Goal: Transaction & Acquisition: Book appointment/travel/reservation

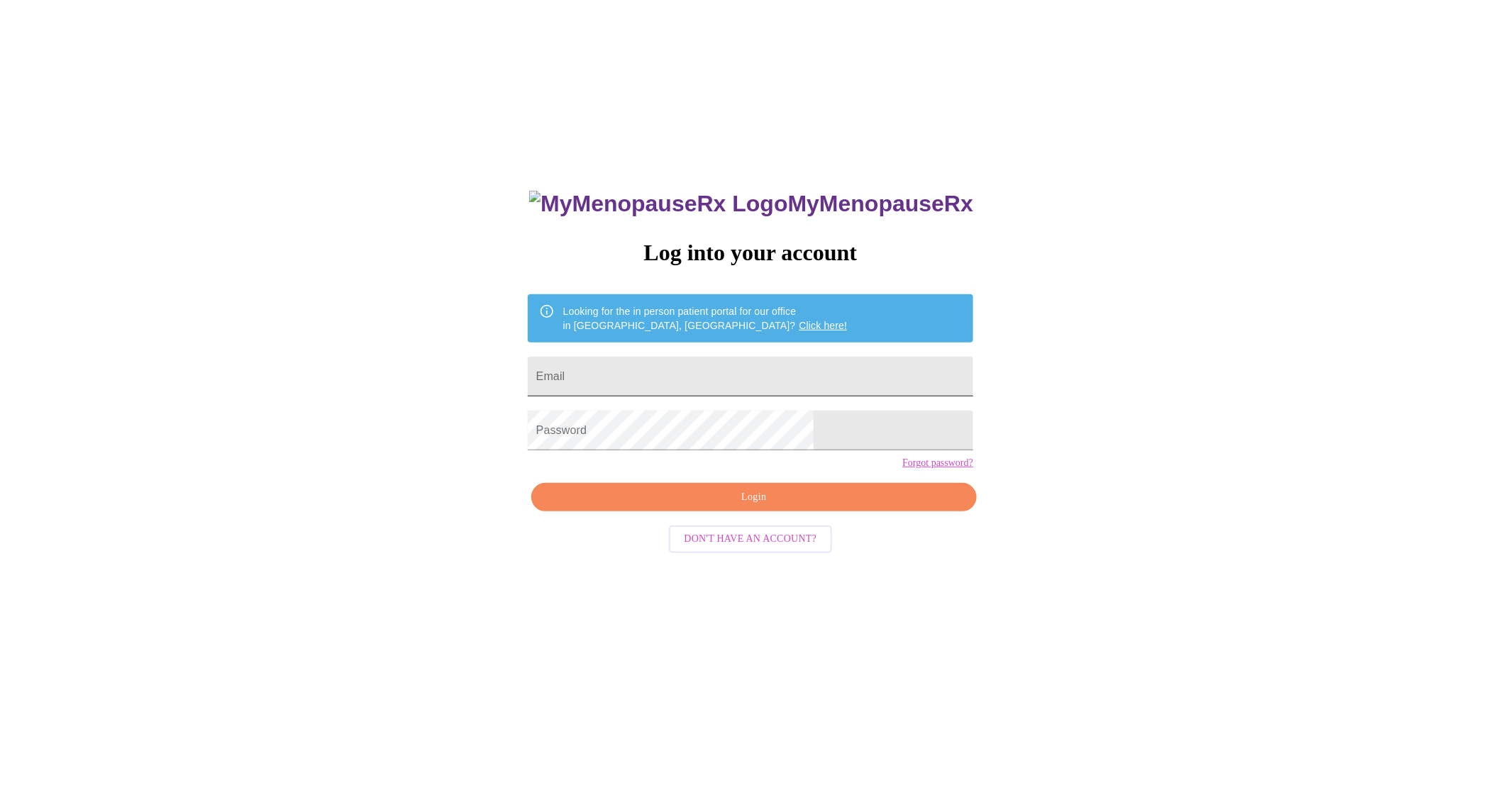
click at [671, 370] on input "Email" at bounding box center [750, 376] width 445 height 39
click at [697, 373] on input "[EMAIL_ADDRESS][DOMAIN_NAME]" at bounding box center [750, 376] width 445 height 39
type input "[EMAIL_ADDRESS][DOMAIN_NAME]"
click at [772, 506] on span "Login" at bounding box center [754, 498] width 413 height 18
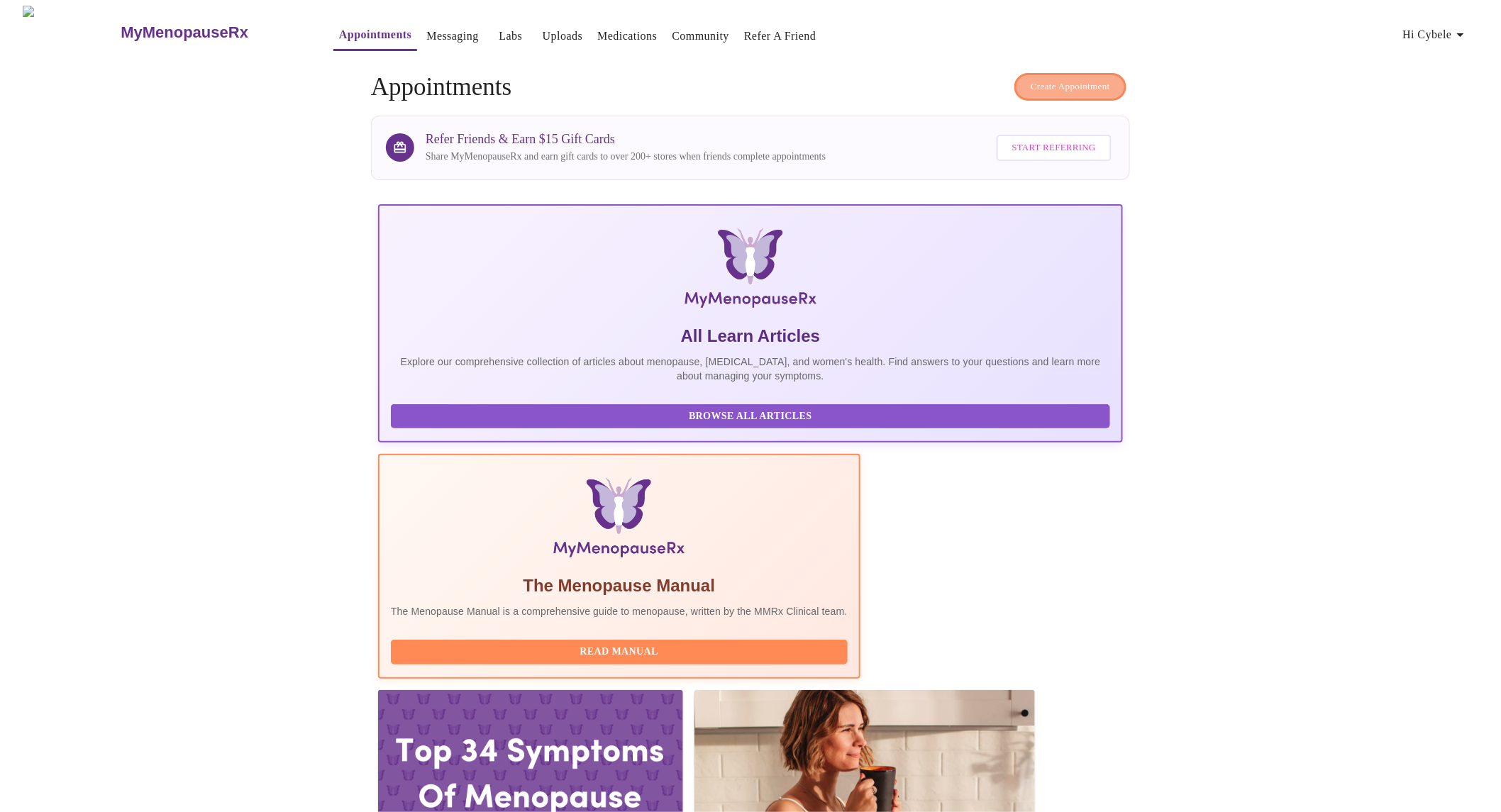
click at [1047, 85] on span "Create Appointment" at bounding box center [1070, 86] width 80 height 16
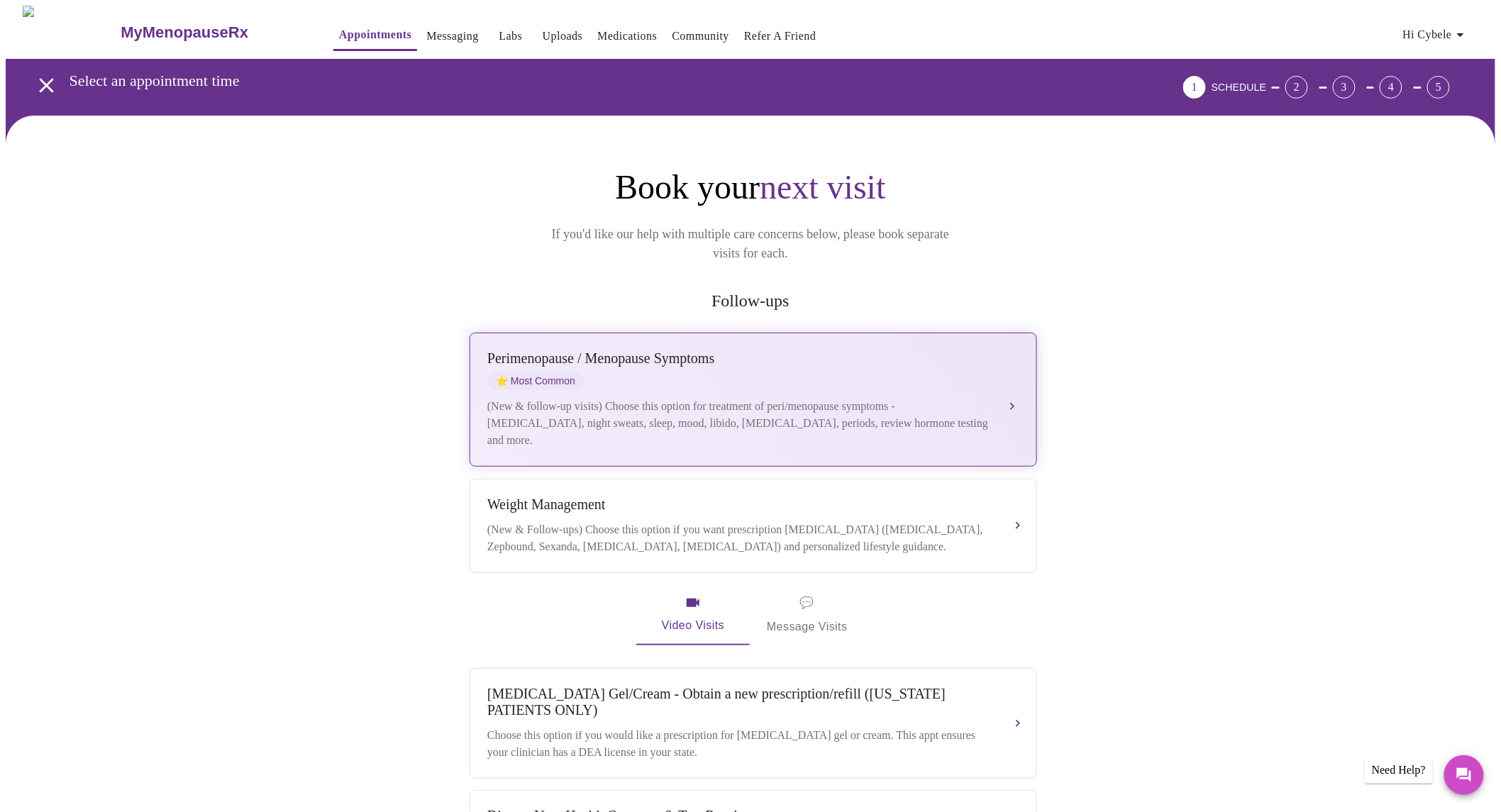
click at [1011, 374] on div "[MEDICAL_DATA] / Menopause Symptoms ⭐ Most Common (New & follow-up visits) Choo…" at bounding box center [753, 399] width 532 height 99
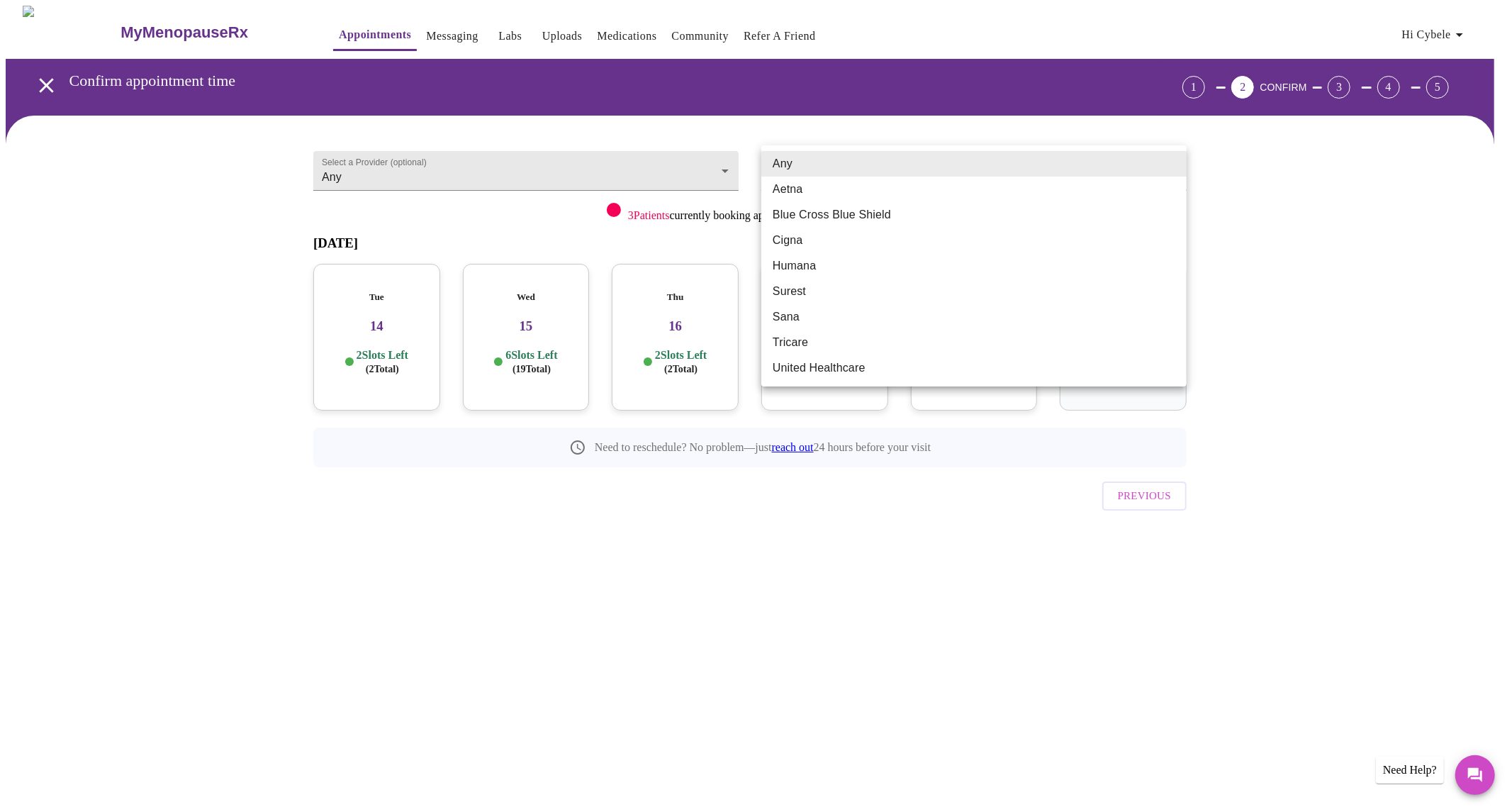
click at [860, 171] on body "MyMenopauseRx Appointments Messaging Labs Uploads Medications Community Refer a…" at bounding box center [756, 293] width 1501 height 575
click at [833, 366] on li "United Healthcare" at bounding box center [973, 367] width 425 height 25
type input "United Healthcare"
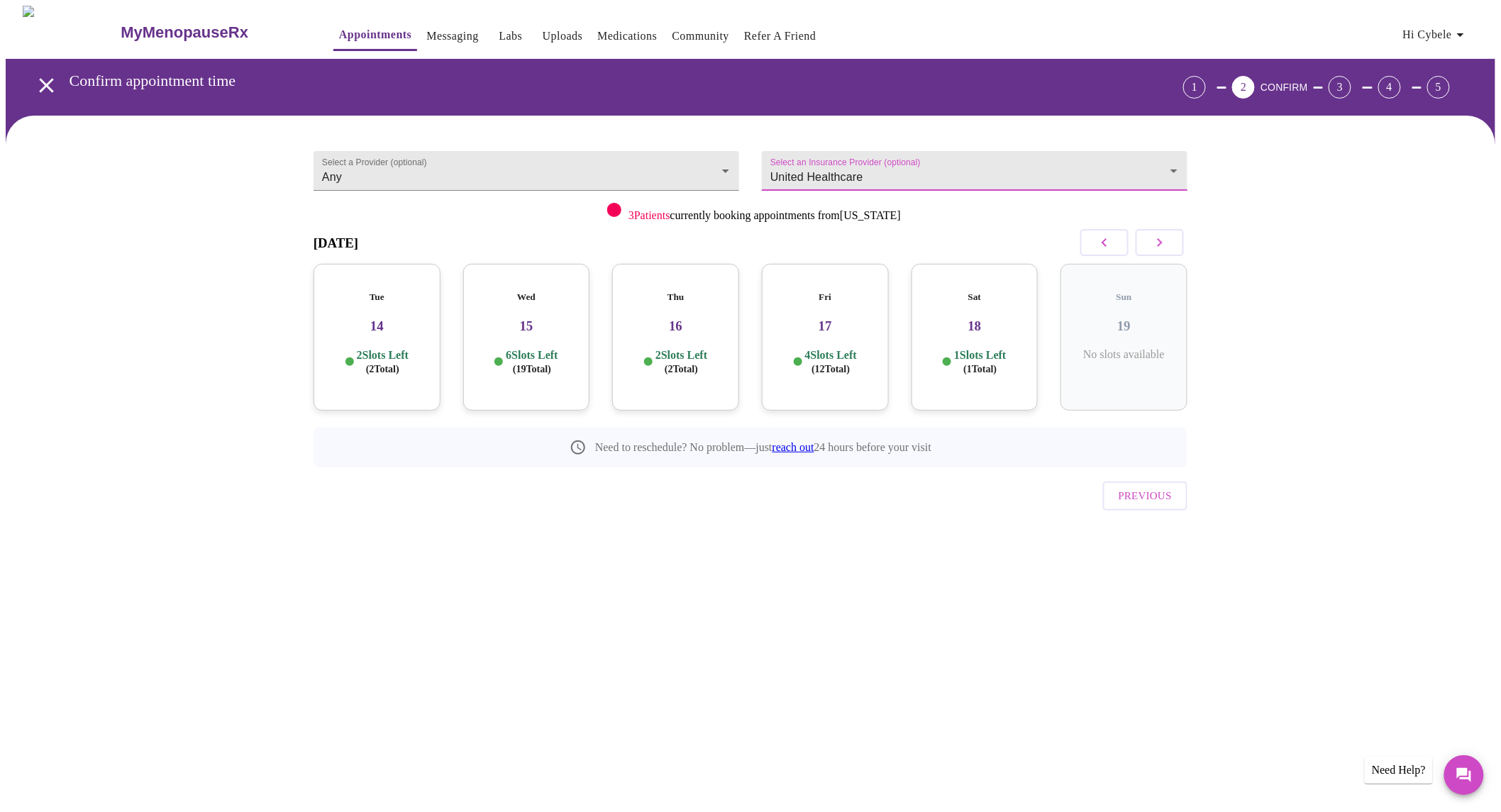
click at [1168, 239] on icon "button" at bounding box center [1159, 242] width 17 height 17
click at [1153, 234] on icon "button" at bounding box center [1159, 242] width 17 height 17
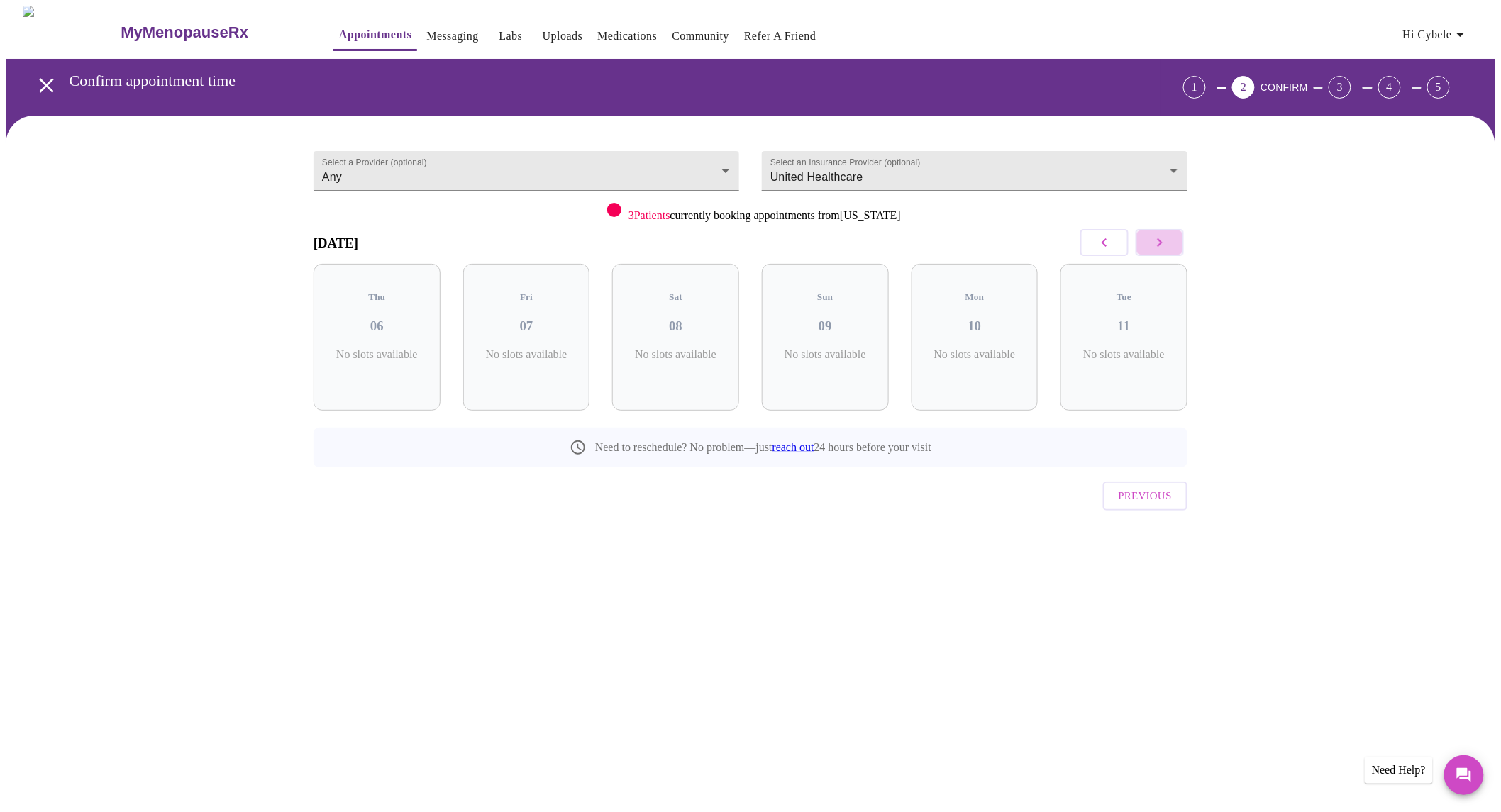
click at [1153, 234] on icon "button" at bounding box center [1159, 242] width 17 height 17
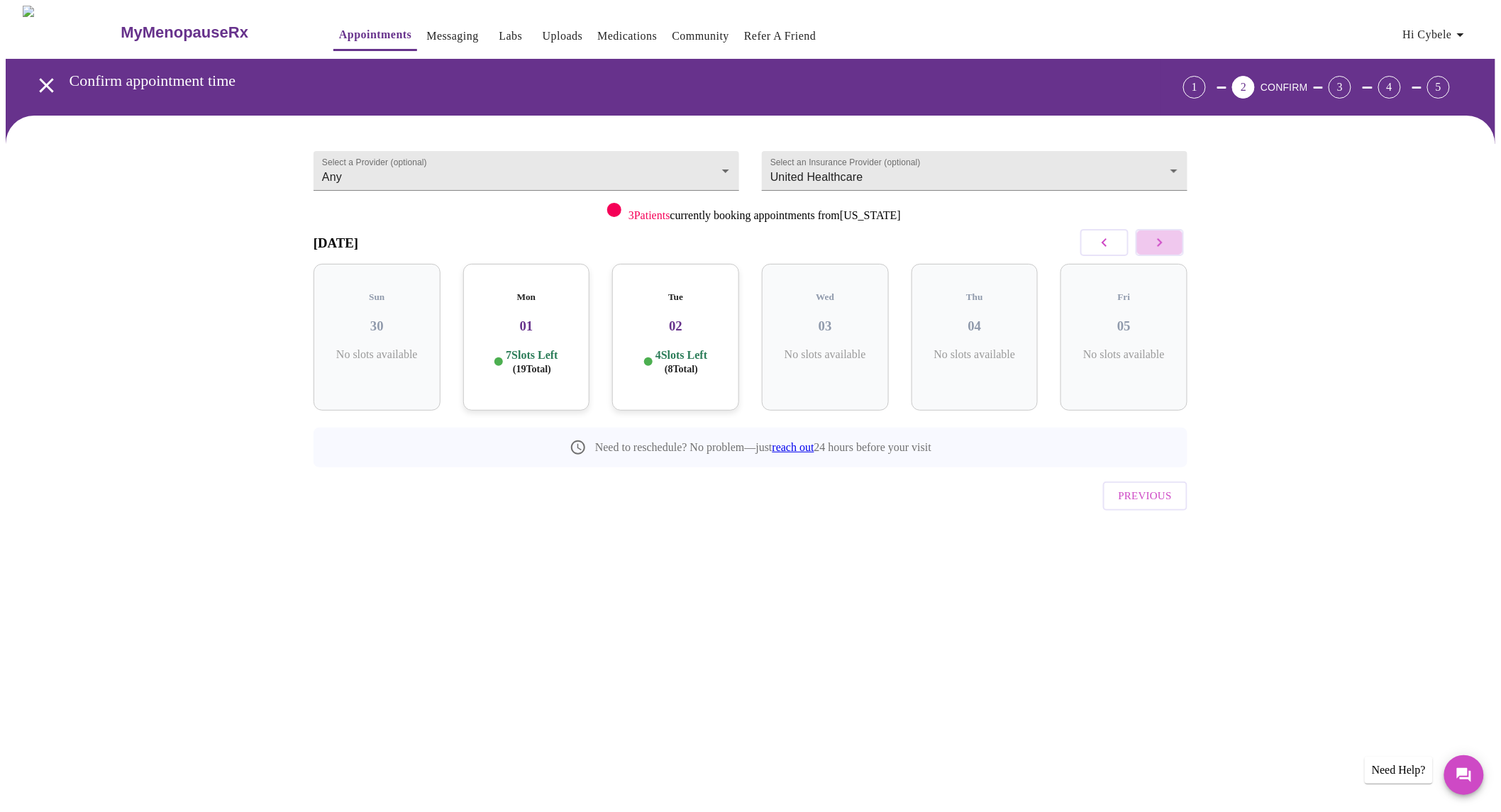
click at [1153, 234] on icon "button" at bounding box center [1159, 242] width 17 height 17
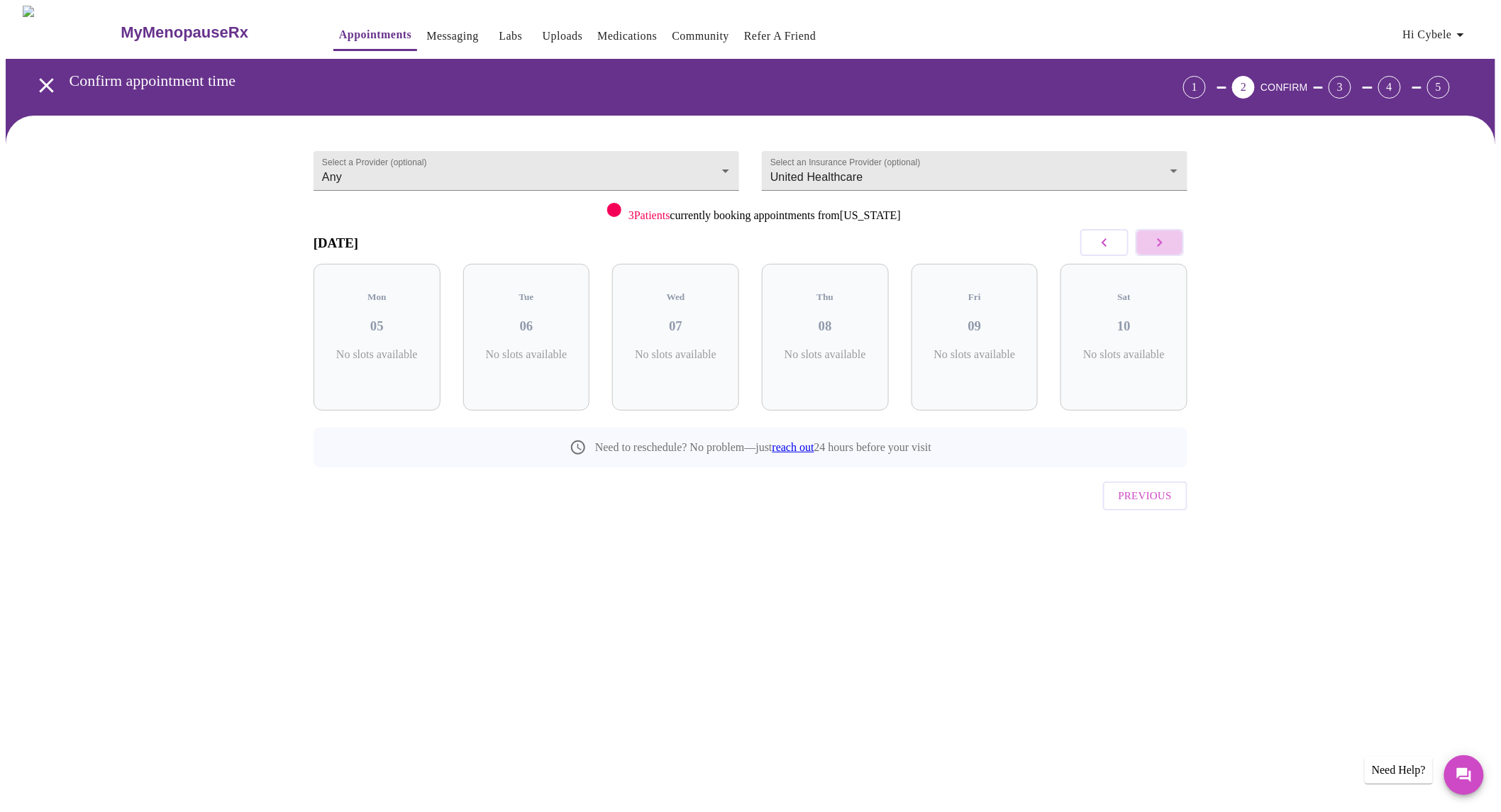
click at [1153, 234] on icon "button" at bounding box center [1159, 242] width 17 height 17
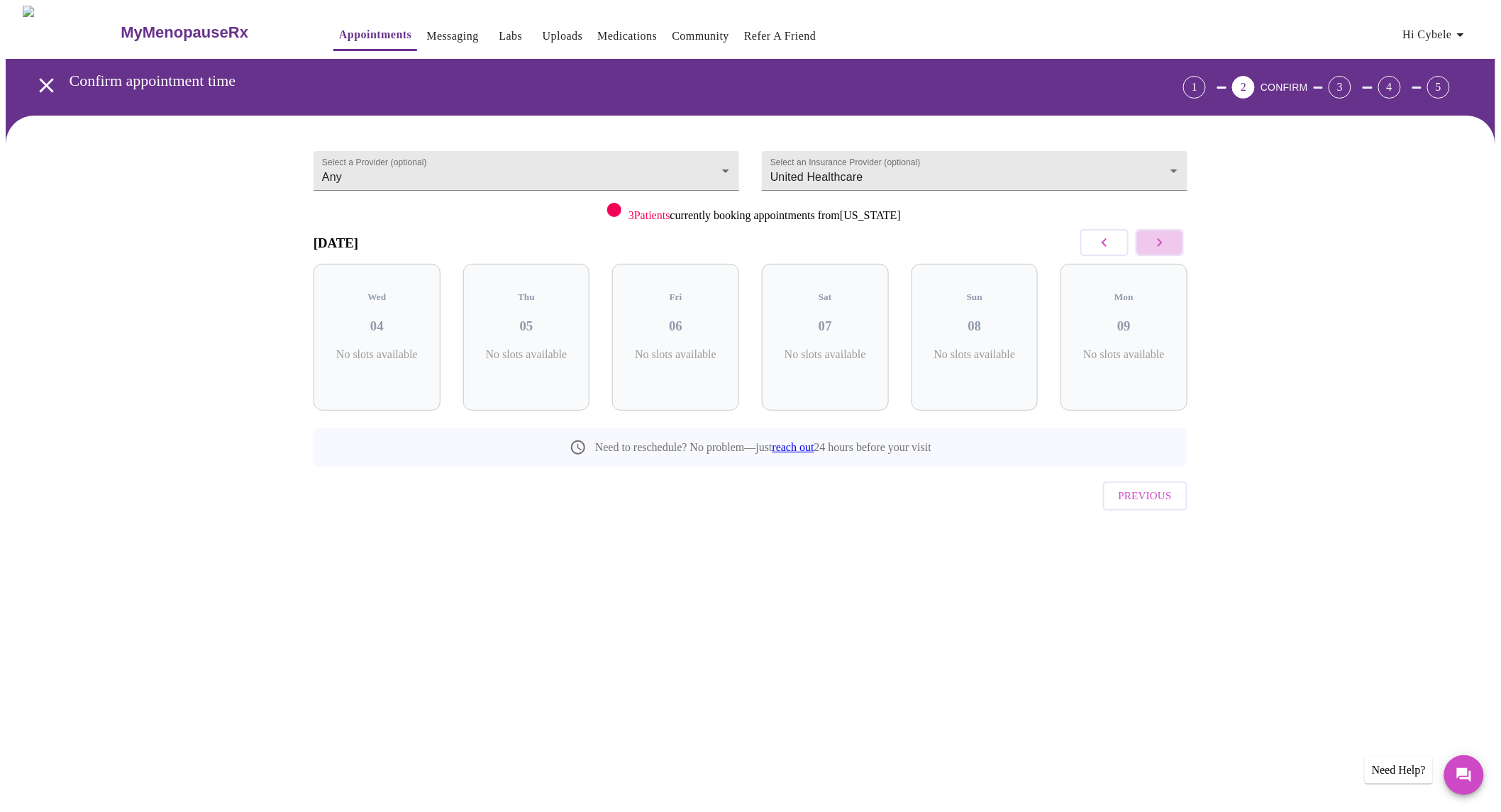
click at [1153, 234] on icon "button" at bounding box center [1159, 242] width 17 height 17
click at [1175, 229] on button "button" at bounding box center [1159, 242] width 48 height 27
click at [685, 318] on h3 "18" at bounding box center [675, 326] width 104 height 16
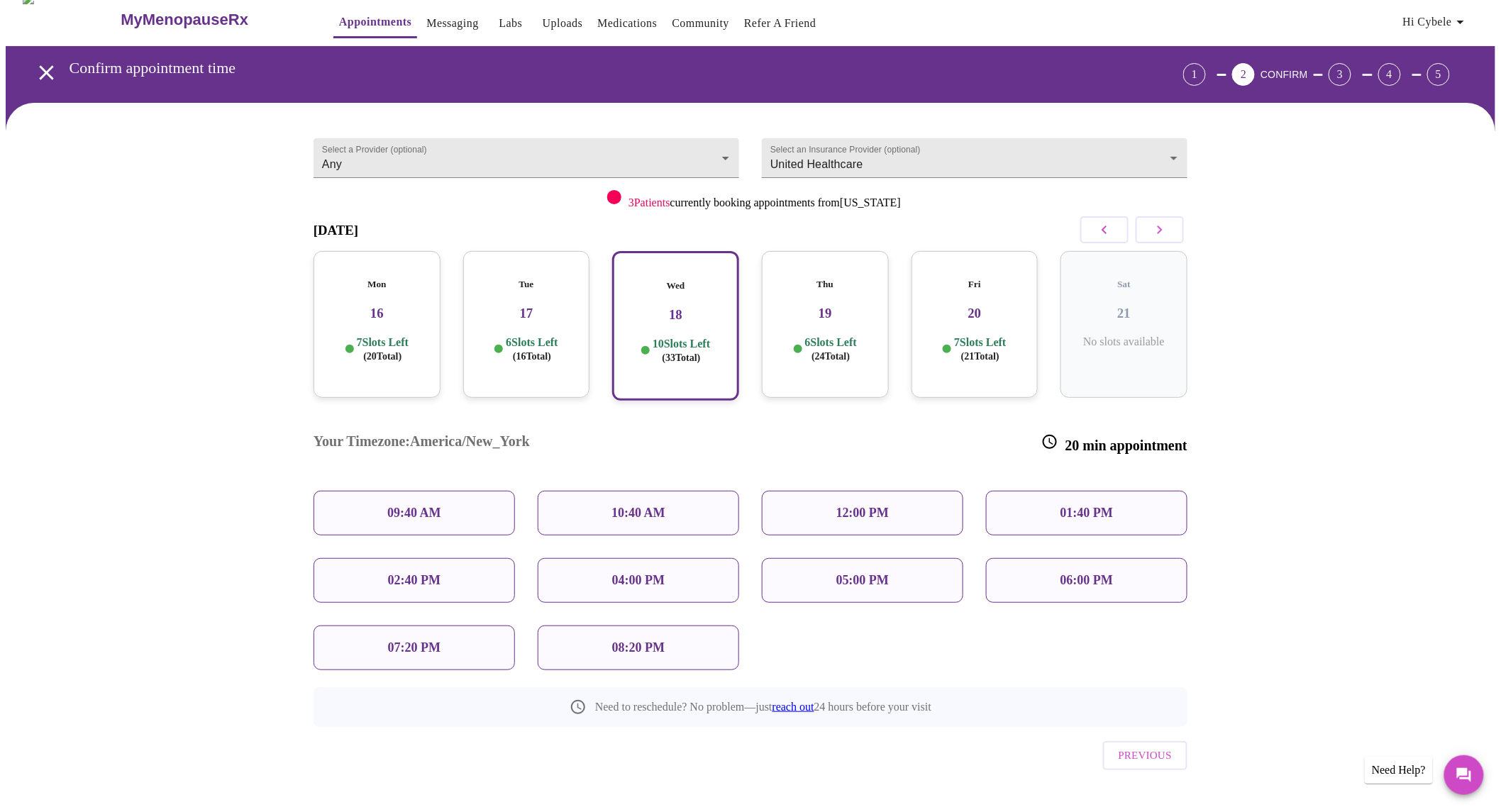
click at [410, 506] on p "09:40 AM" at bounding box center [413, 513] width 54 height 15
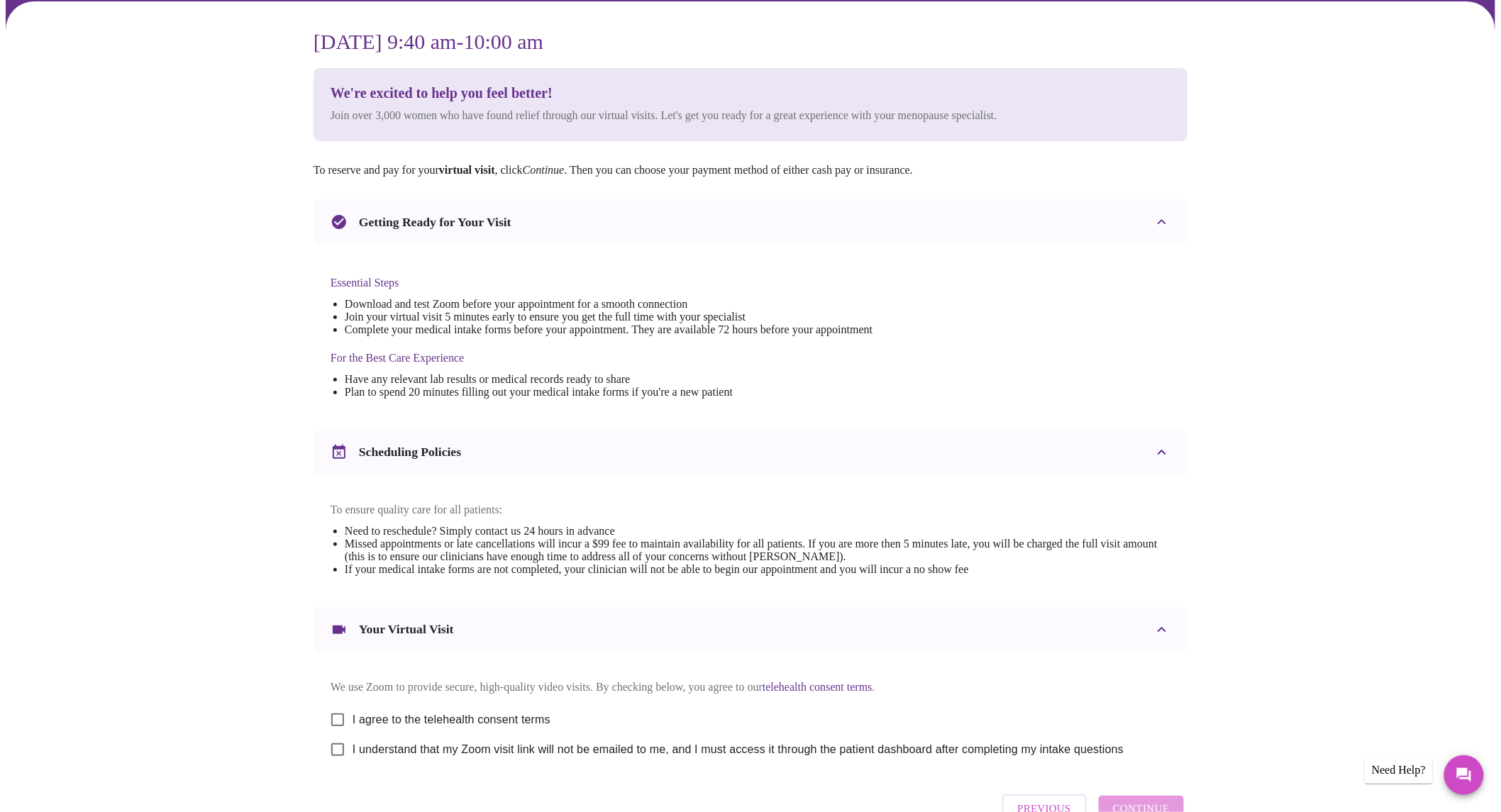
scroll to position [0, 0]
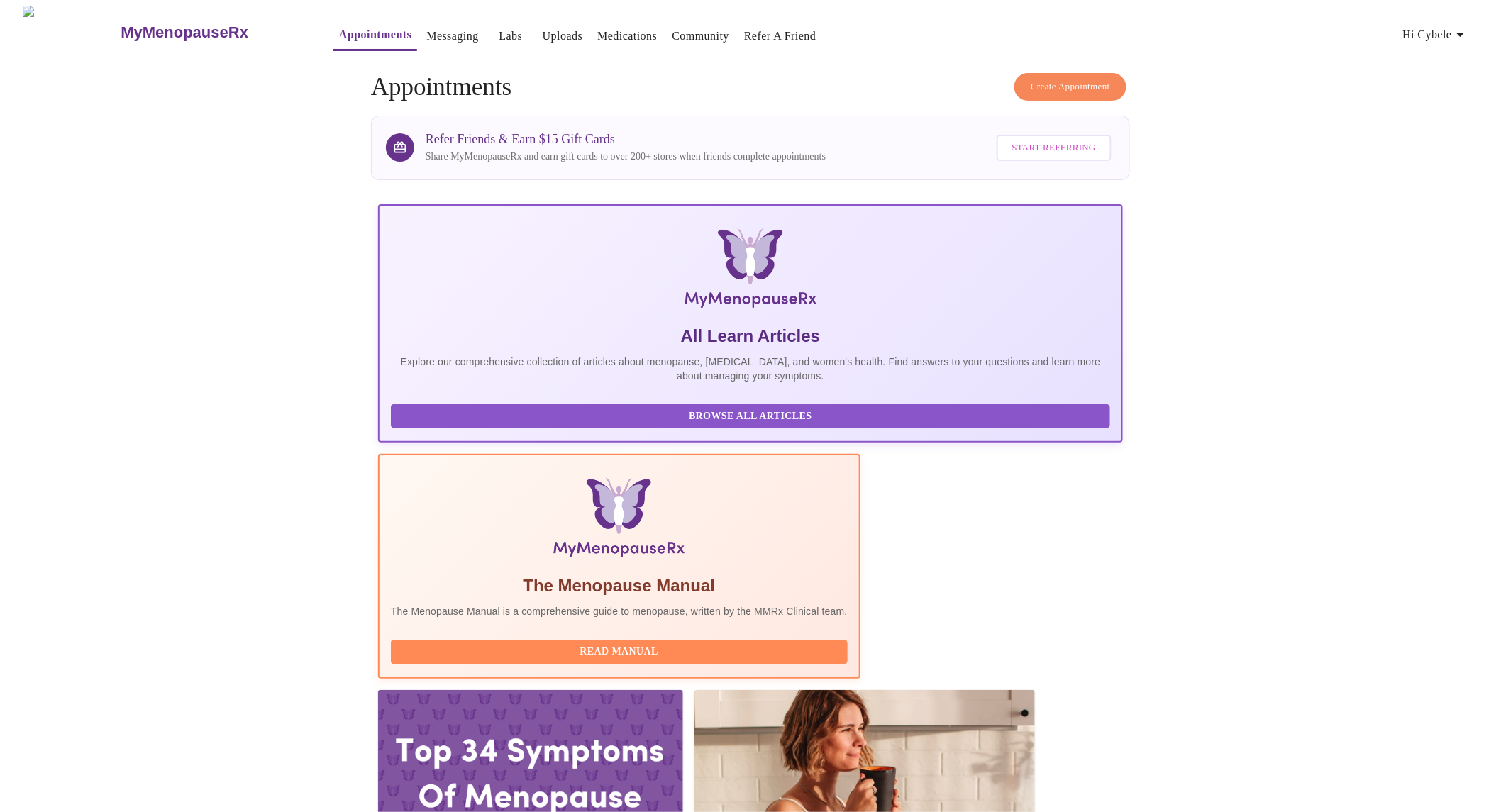
click at [1031, 83] on span "Create Appointment" at bounding box center [1070, 86] width 80 height 16
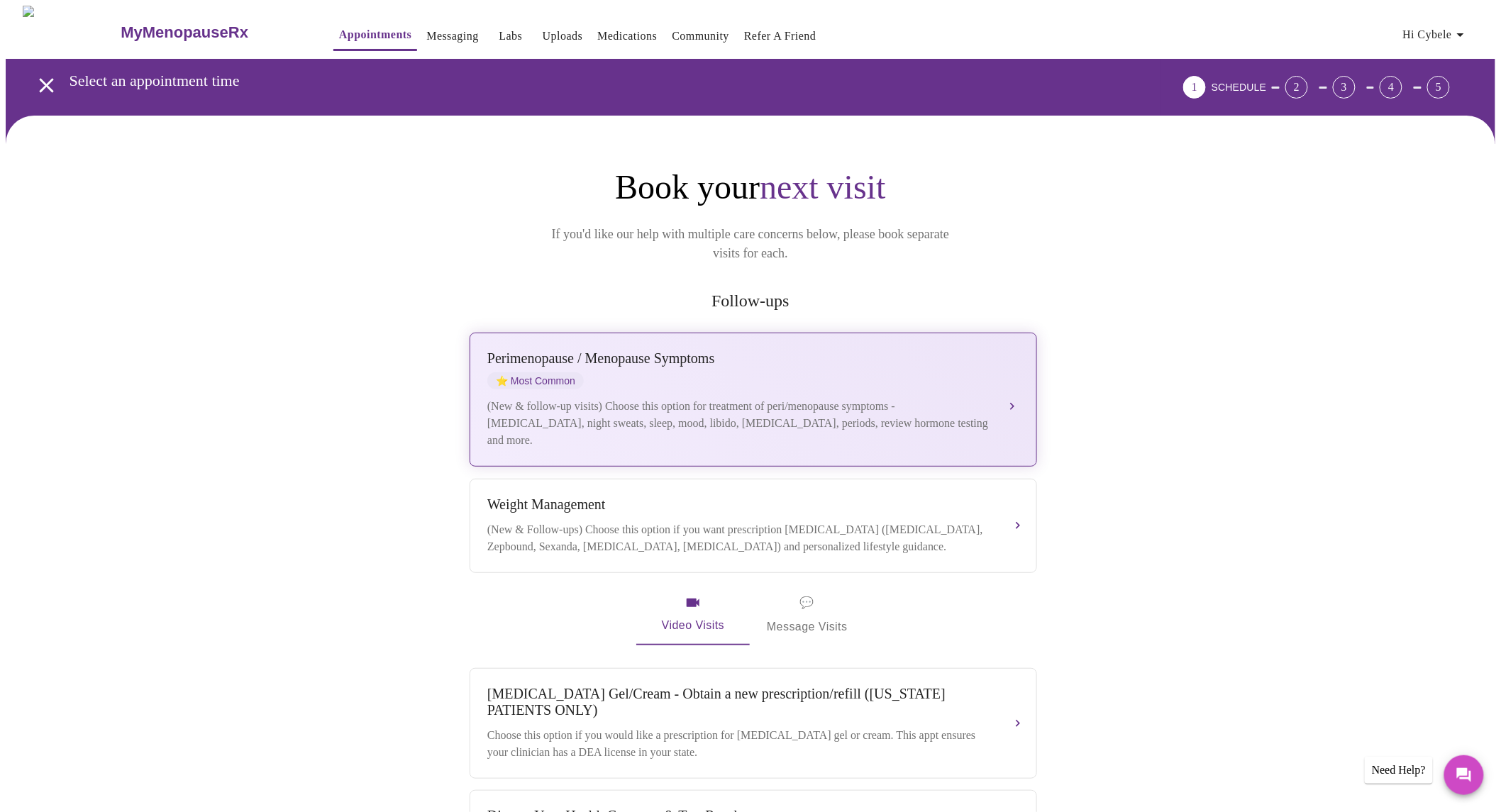
click at [960, 375] on div "[MEDICAL_DATA] / Menopause Symptoms ⭐ Most Common (New & follow-up visits) Choo…" at bounding box center [753, 399] width 532 height 99
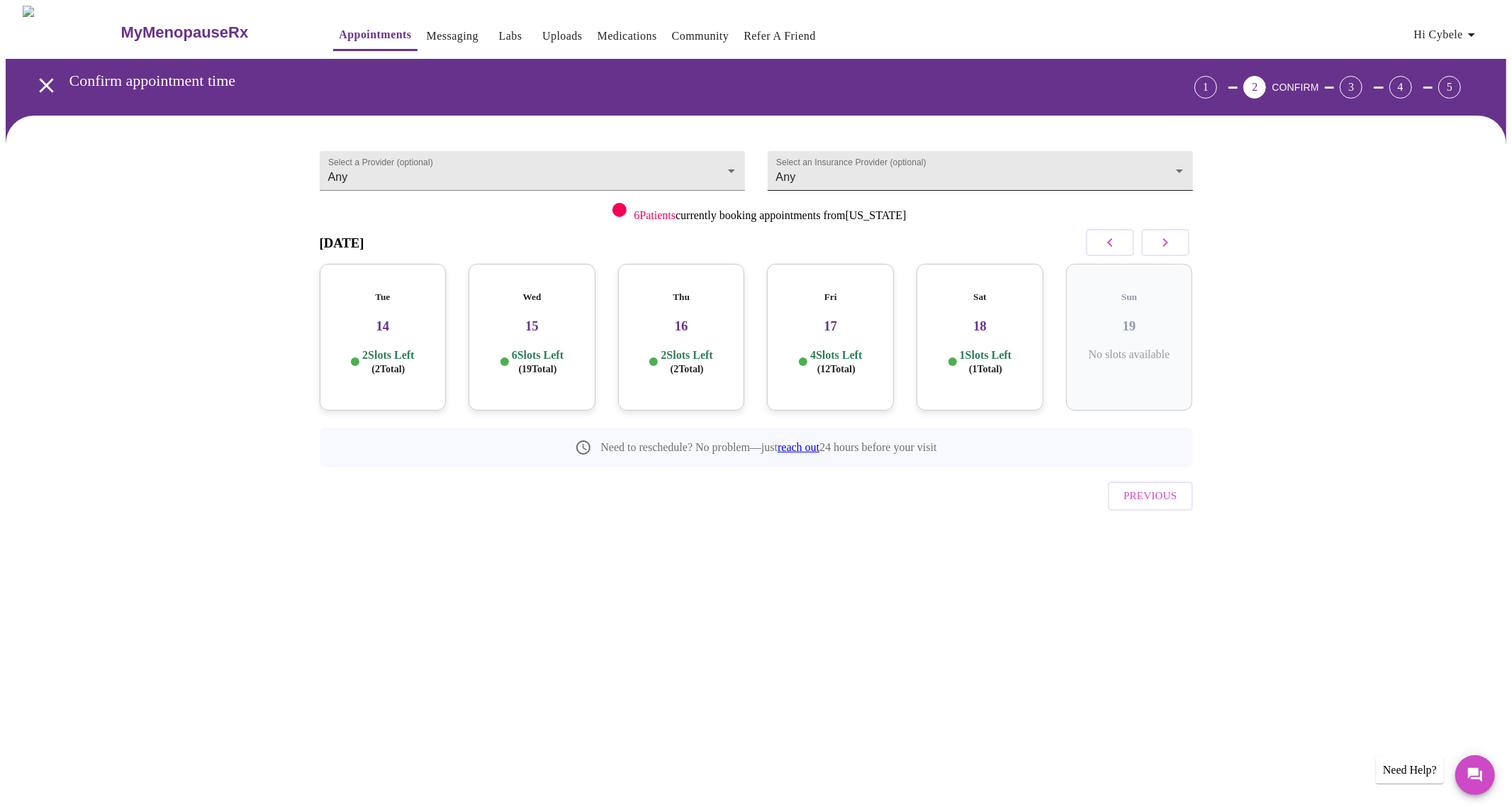
click at [900, 169] on body "MyMenopauseRx Appointments Messaging Labs Uploads Medications Community Refer a…" at bounding box center [756, 293] width 1501 height 575
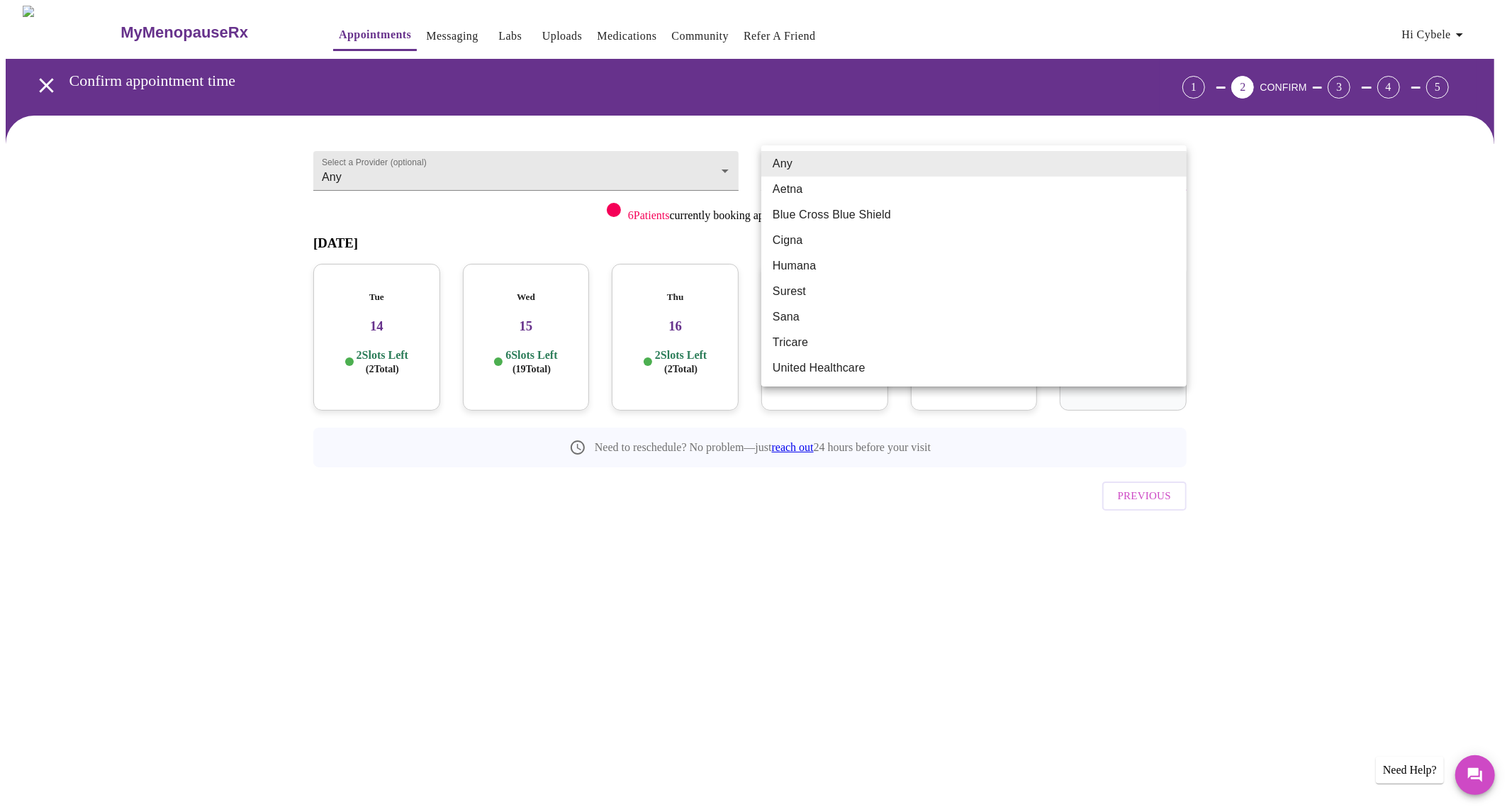
click at [814, 367] on li "United Healthcare" at bounding box center [973, 367] width 425 height 25
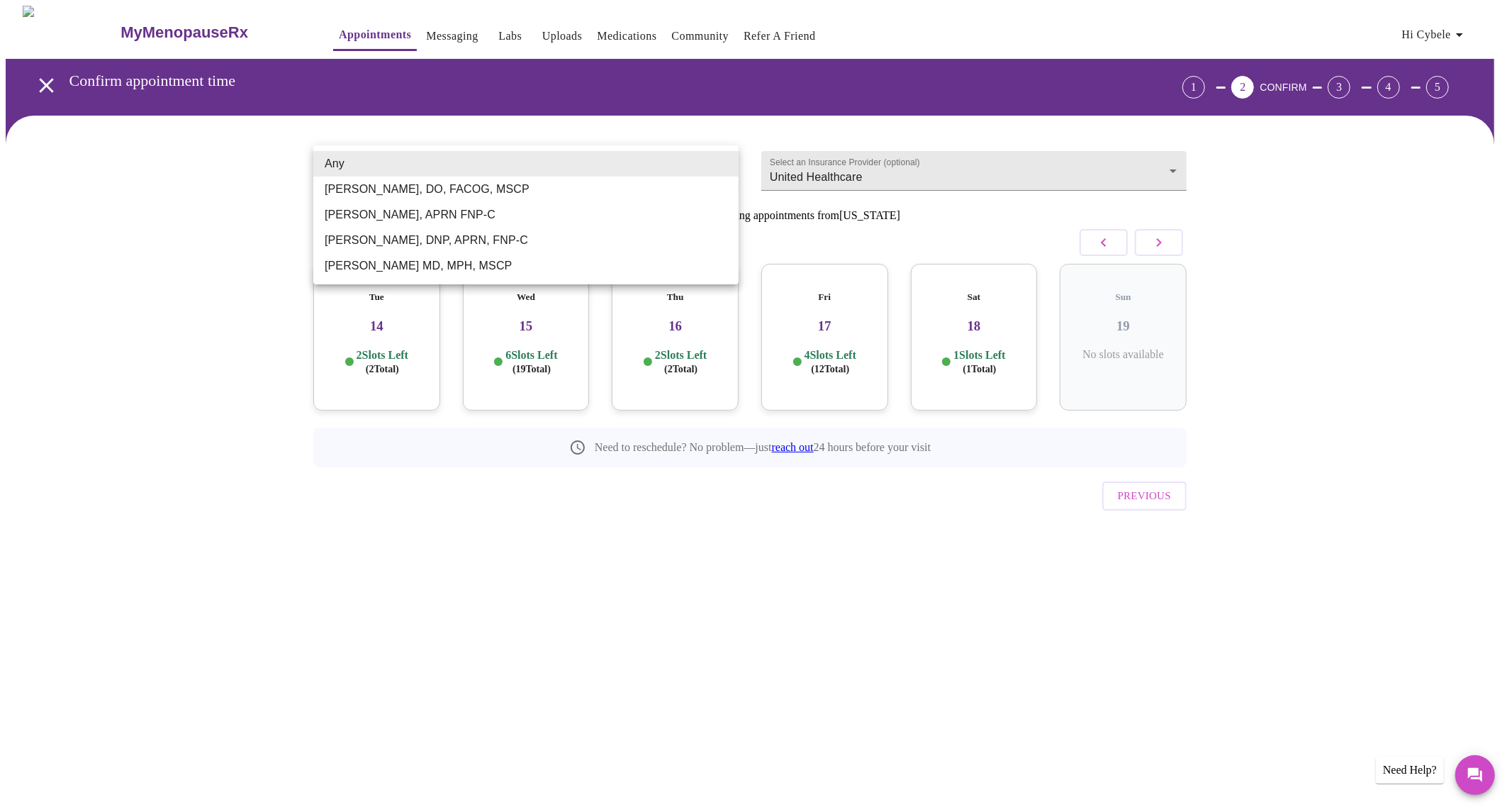
click at [686, 175] on body "MyMenopauseRx Appointments Messaging Labs Uploads Medications Community Refer a…" at bounding box center [756, 293] width 1501 height 575
click at [839, 171] on div at bounding box center [756, 406] width 1512 height 812
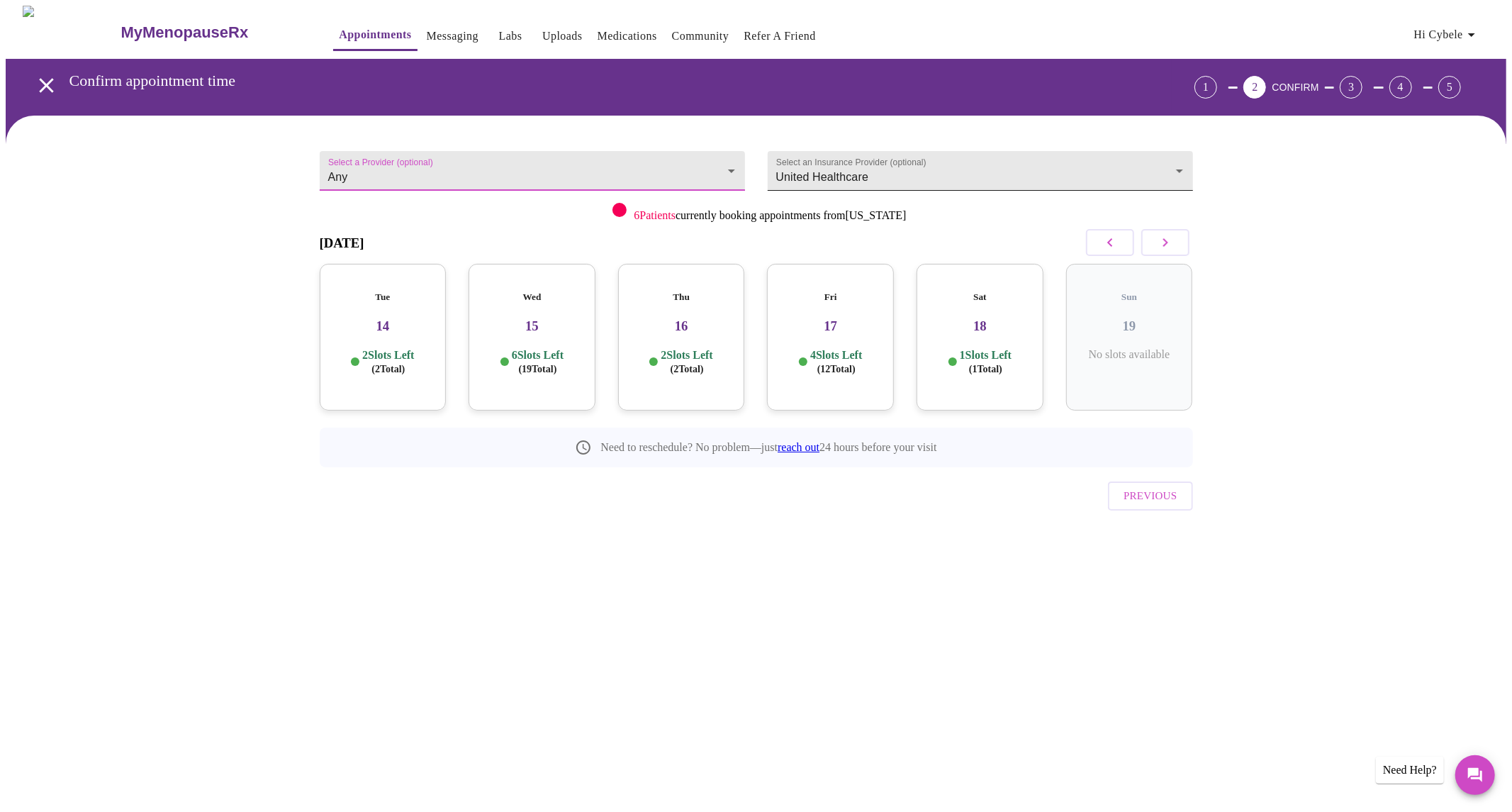
click at [1127, 164] on body "MyMenopauseRx Appointments Messaging Labs Uploads Medications Community Refer a…" at bounding box center [756, 293] width 1501 height 575
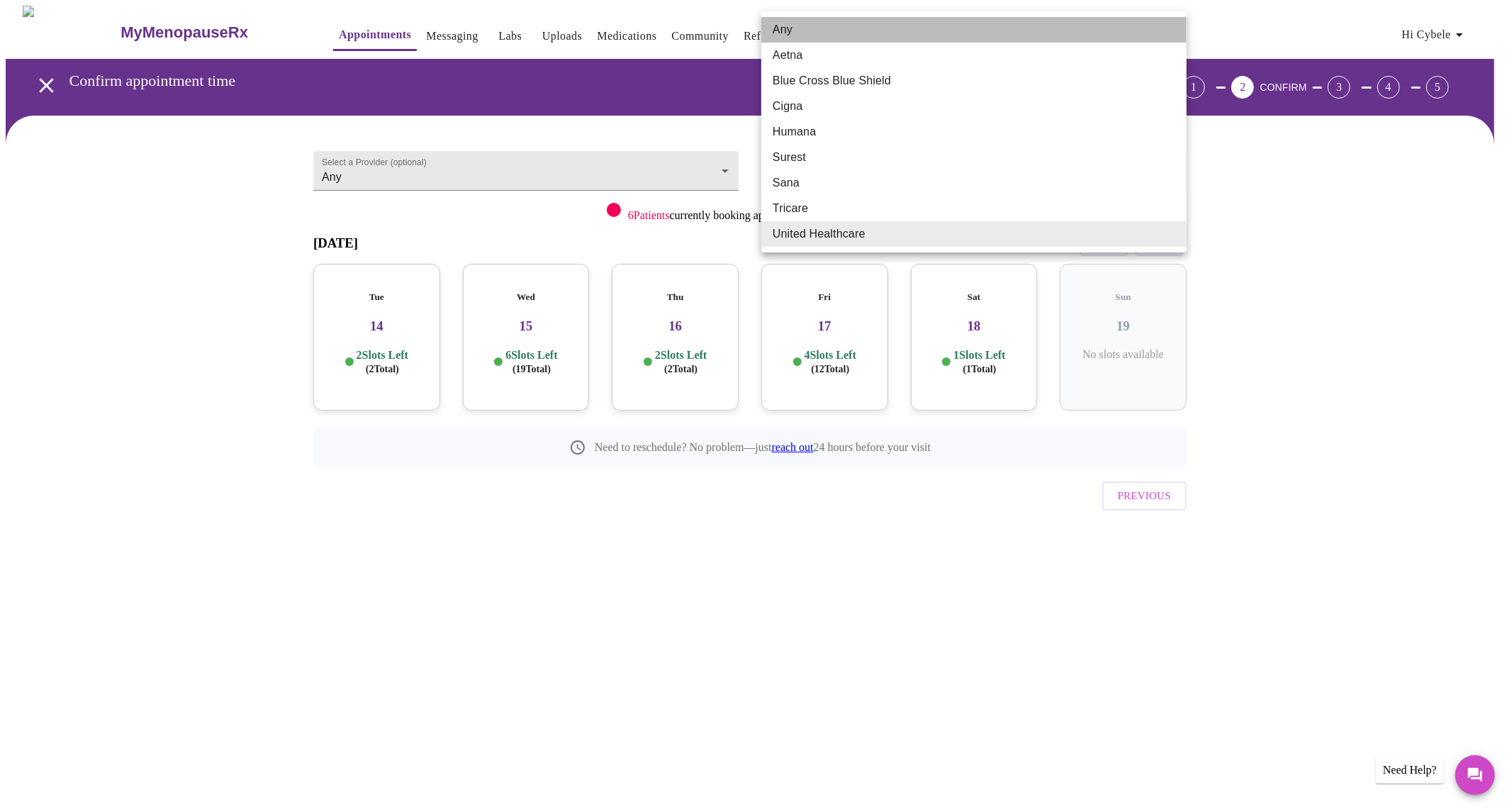
click at [795, 22] on li "Any" at bounding box center [973, 29] width 425 height 25
type input "Any"
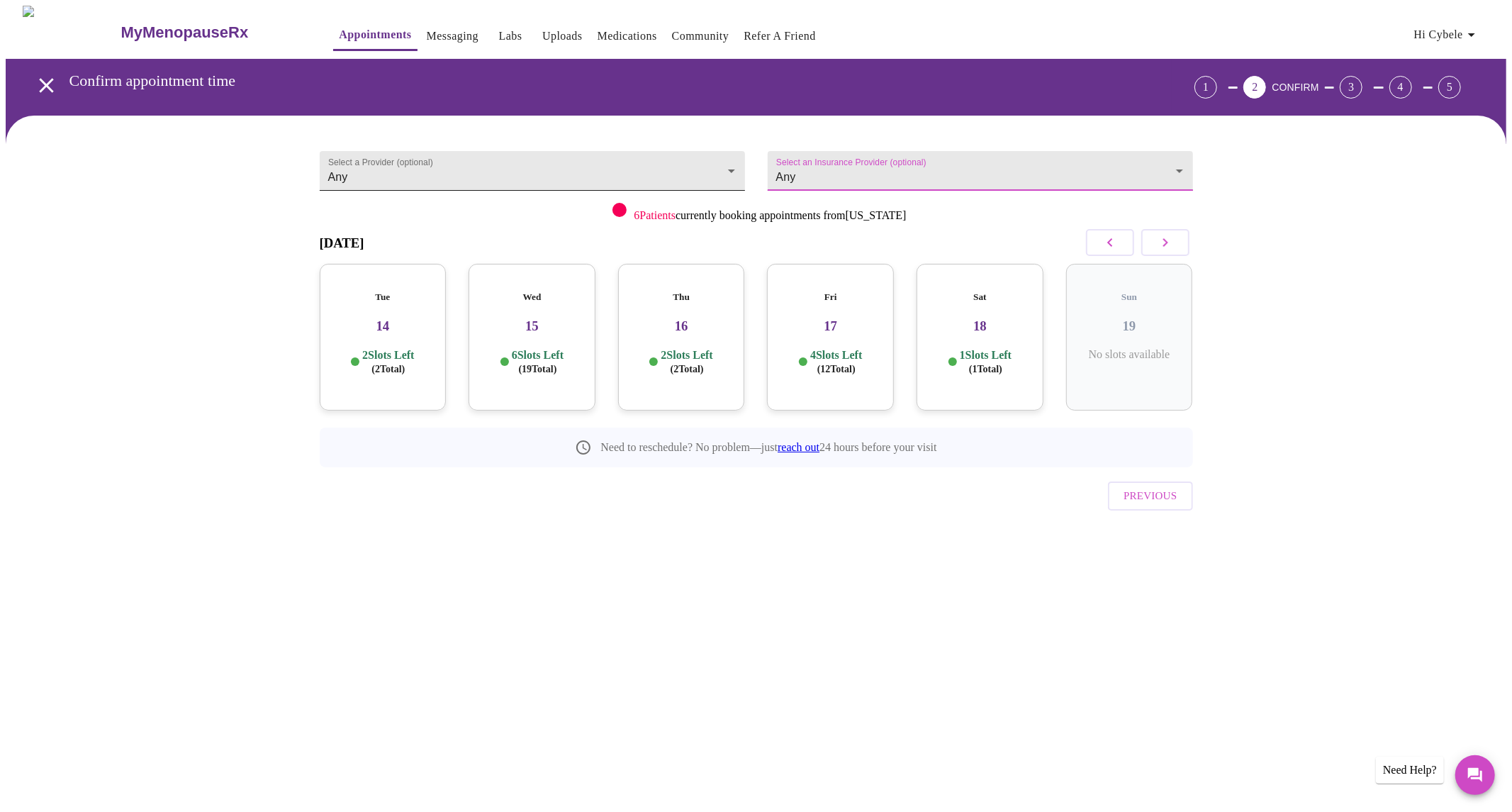
click at [570, 158] on body "MyMenopauseRx Appointments Messaging Labs Uploads Medications Community Refer a…" at bounding box center [756, 293] width 1501 height 575
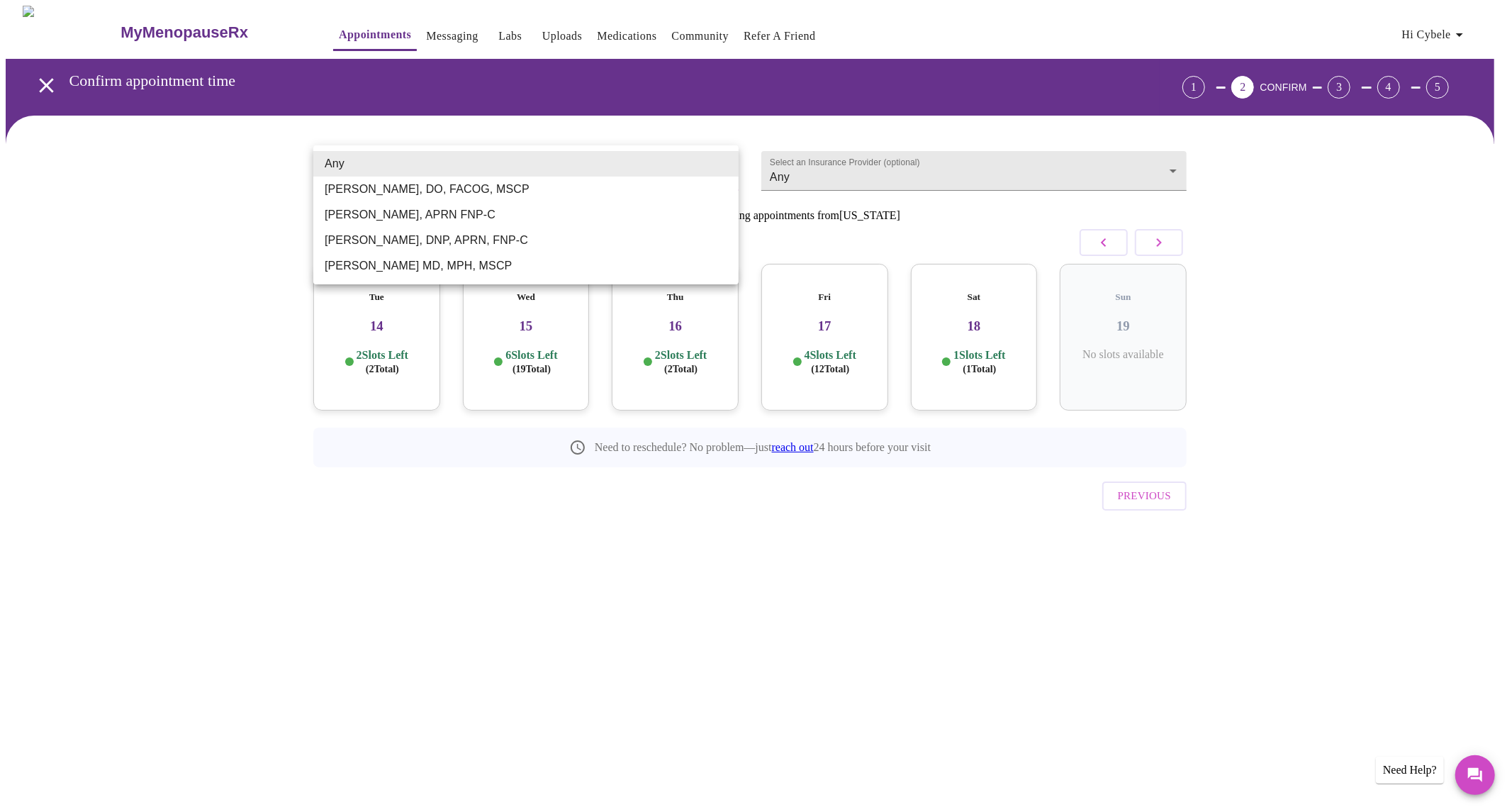
click at [625, 571] on div at bounding box center [756, 406] width 1512 height 812
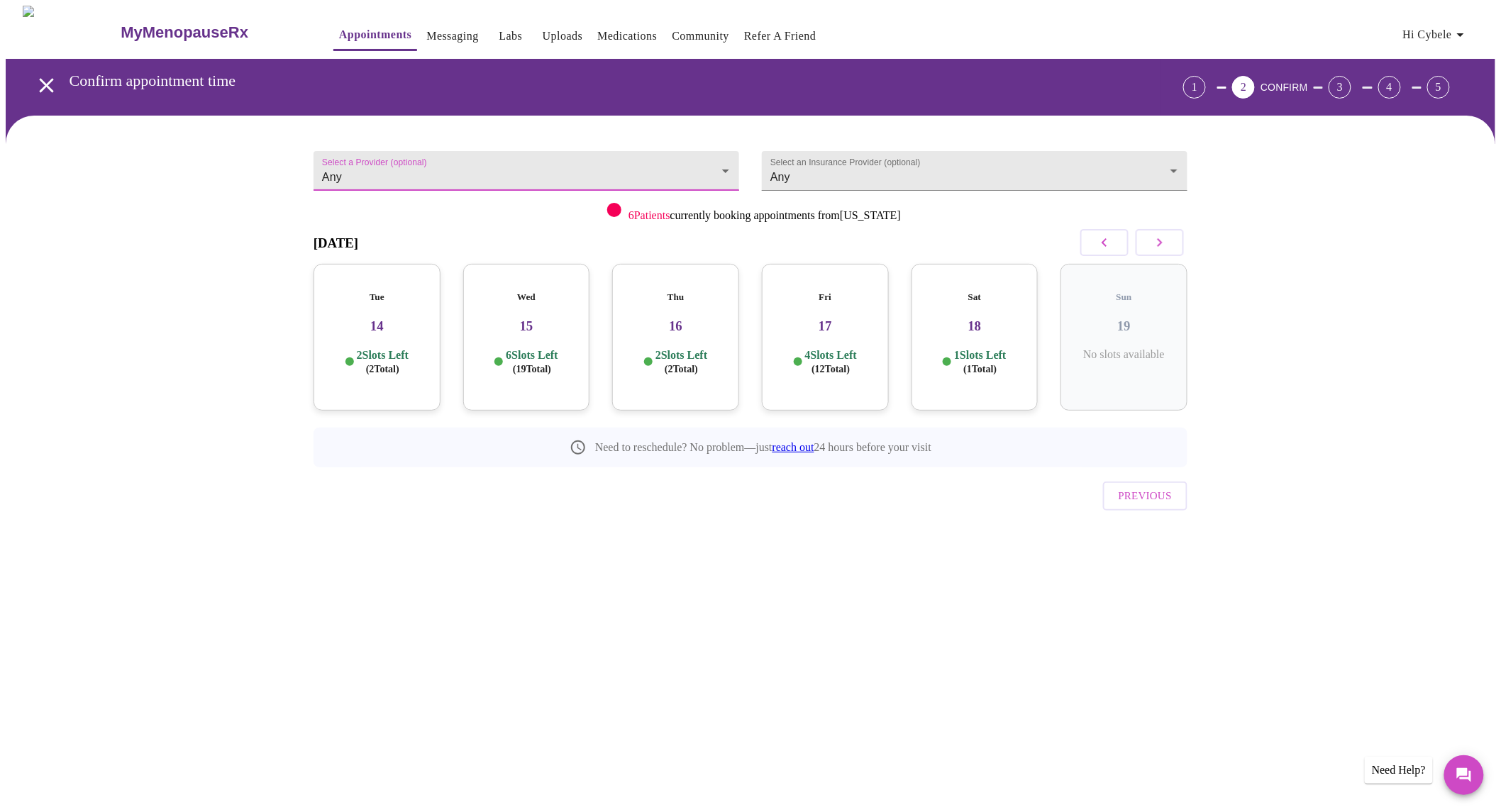
click at [1160, 243] on icon "button" at bounding box center [1159, 242] width 5 height 8
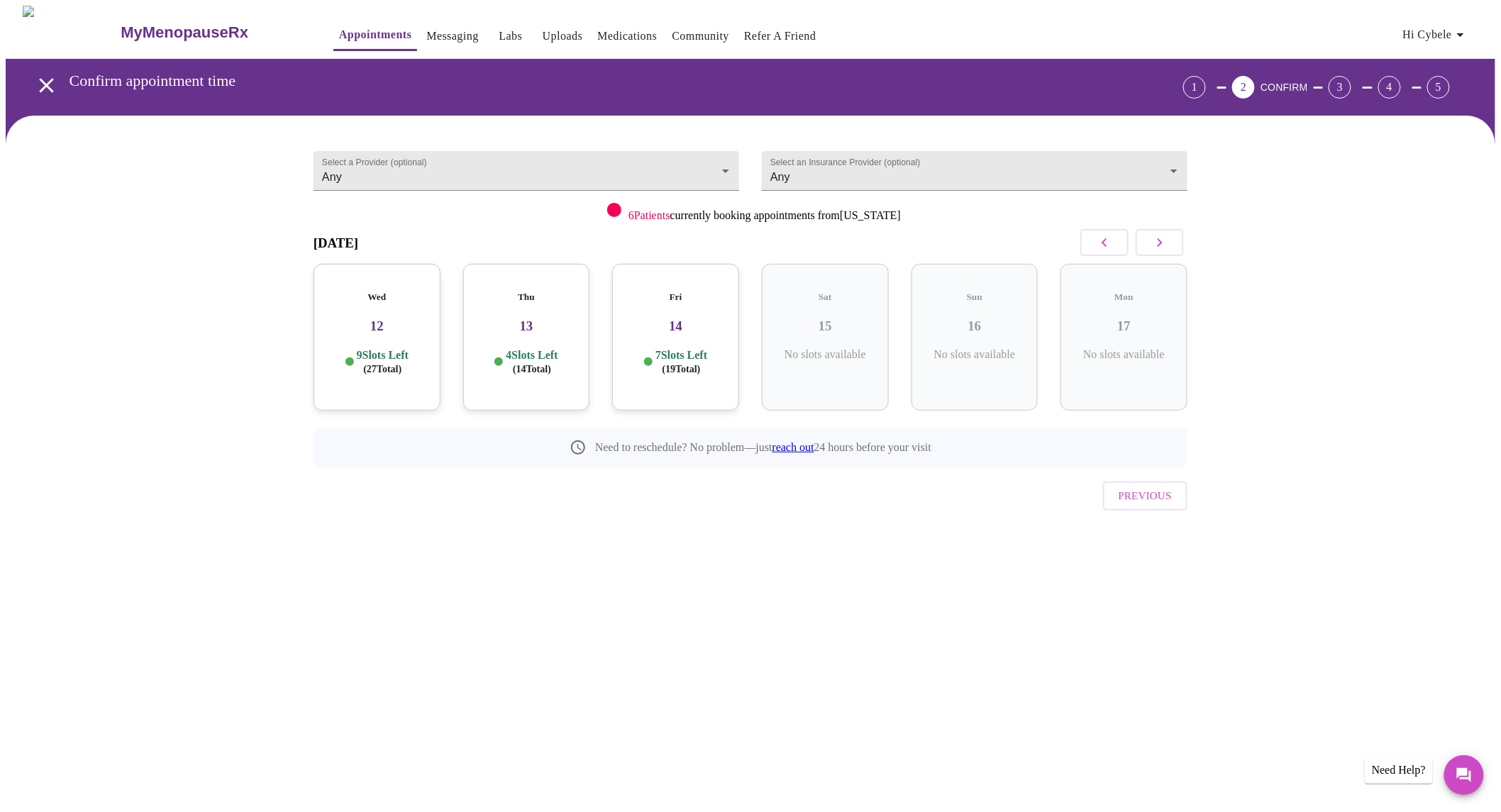
click at [1160, 243] on icon "button" at bounding box center [1159, 242] width 5 height 8
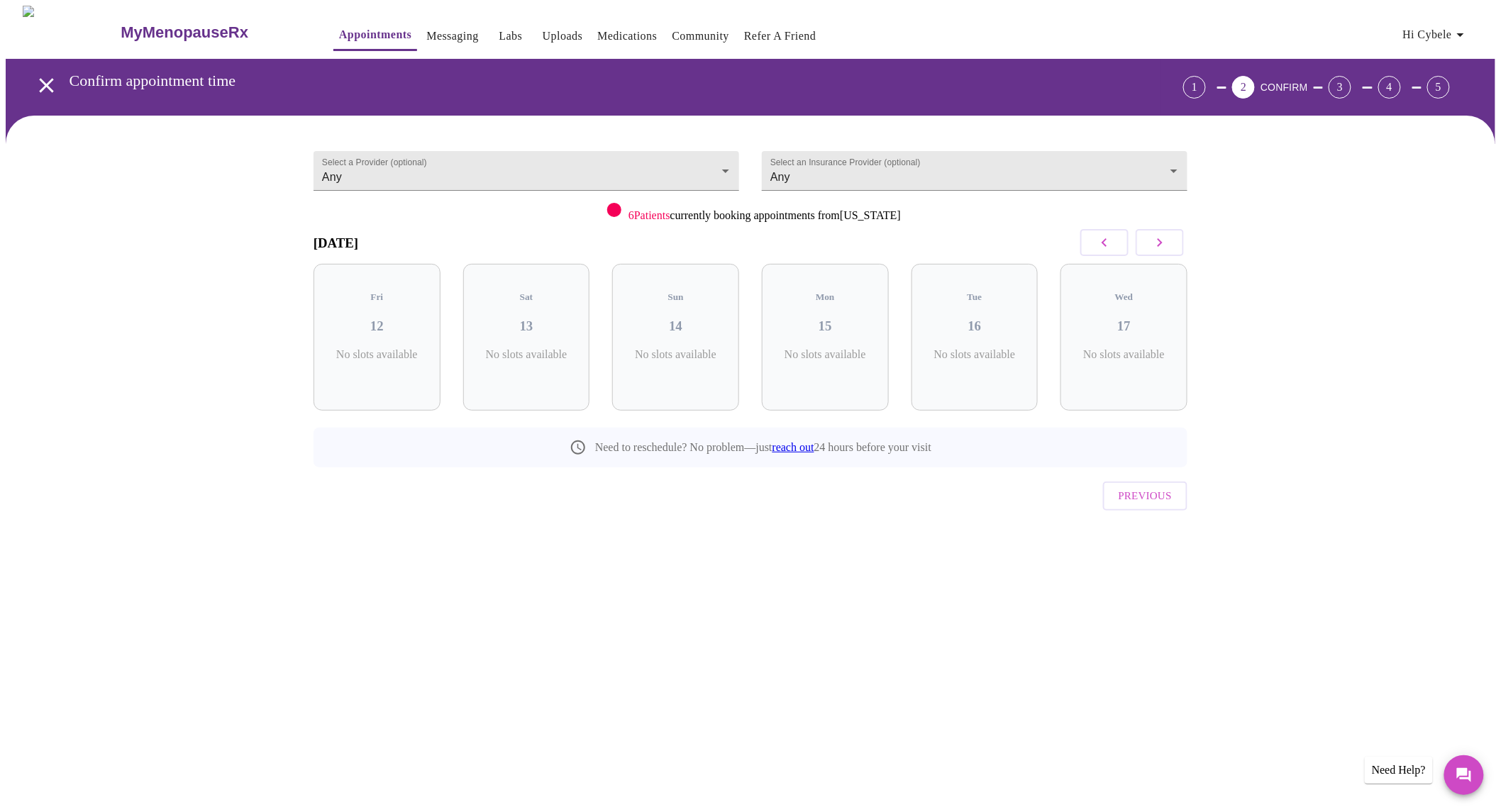
click at [1160, 243] on icon "button" at bounding box center [1159, 242] width 5 height 8
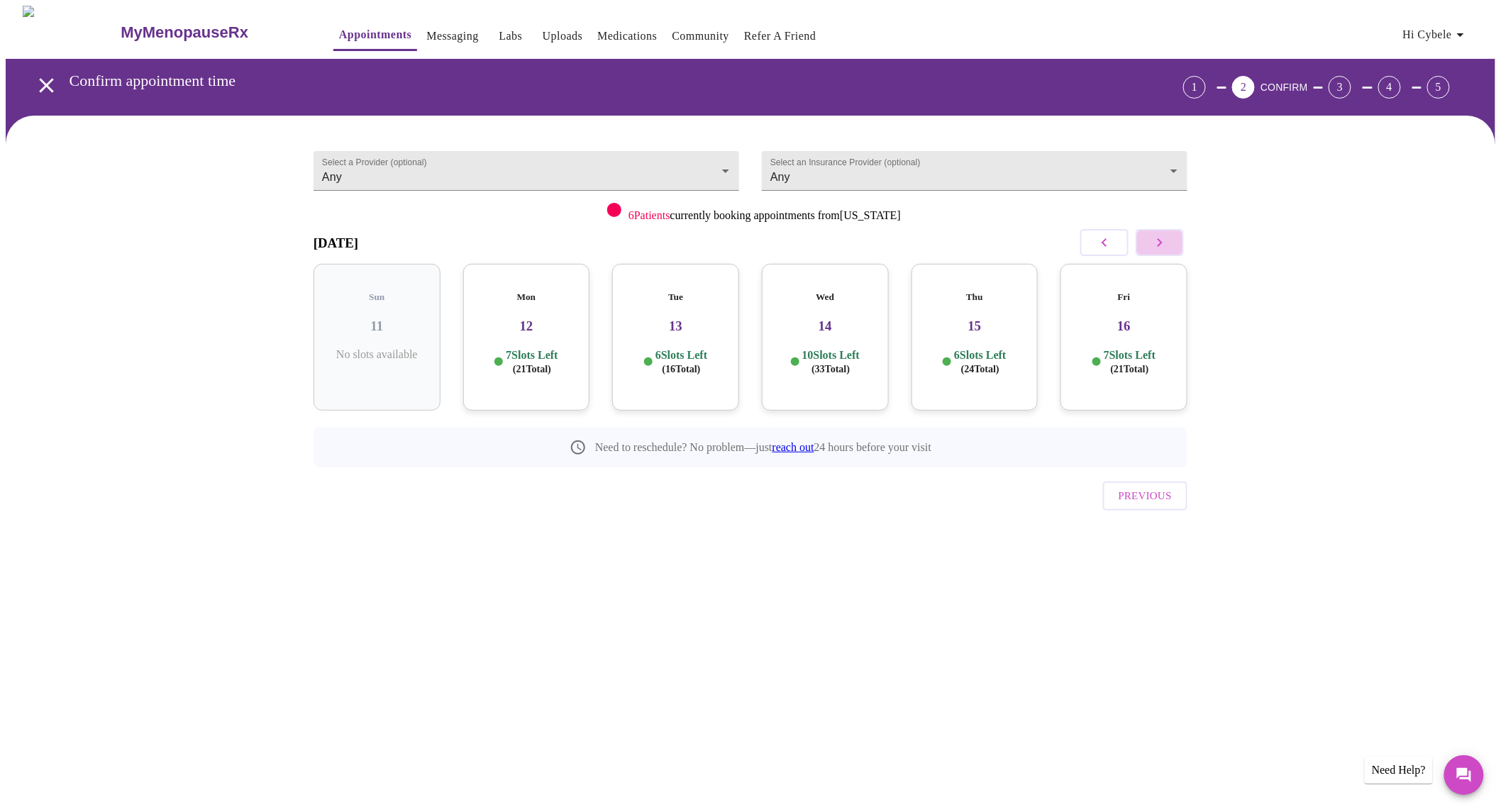
click at [1160, 243] on icon "button" at bounding box center [1159, 242] width 5 height 8
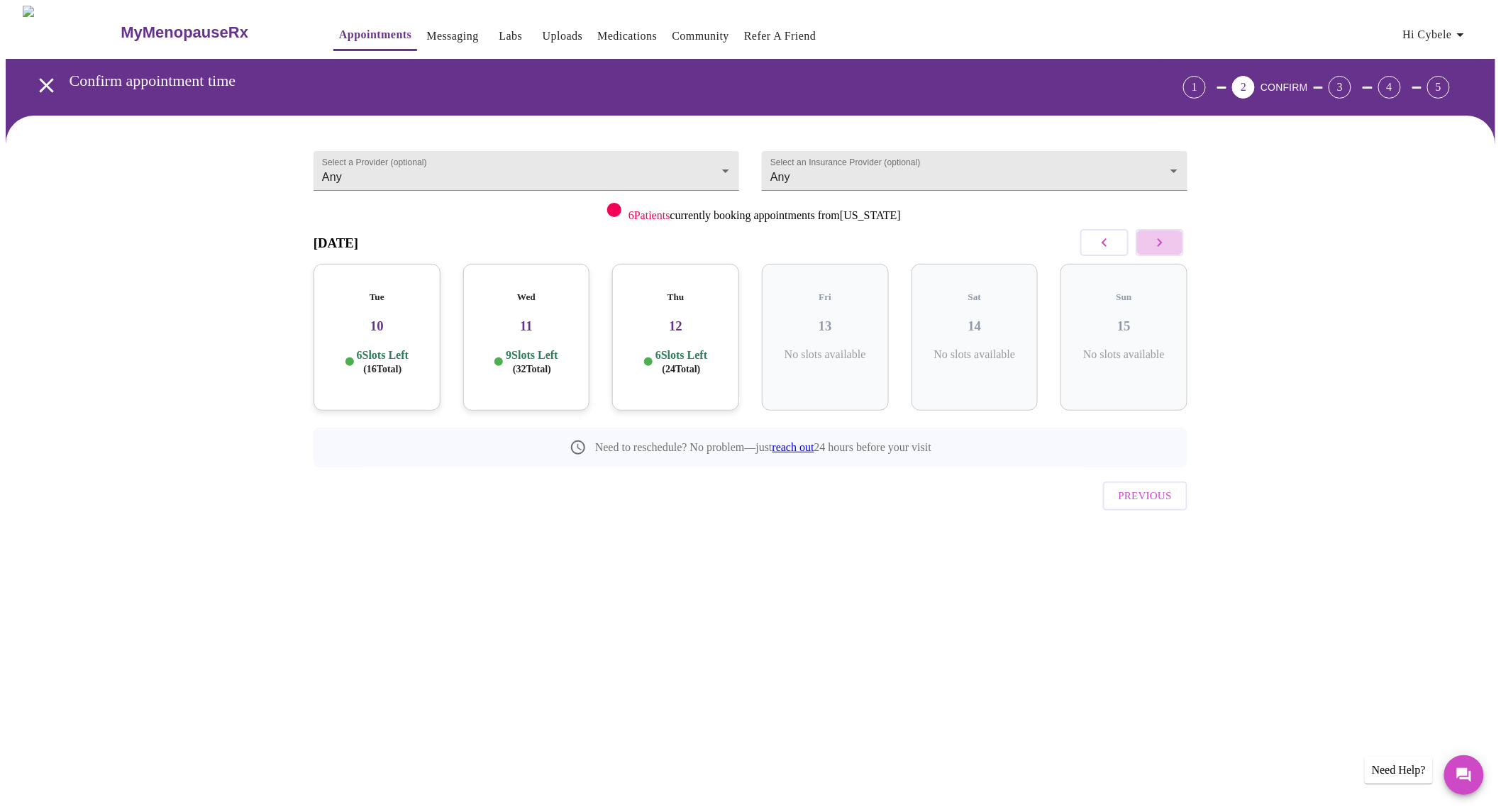
click at [1160, 243] on icon "button" at bounding box center [1159, 242] width 5 height 8
click at [572, 163] on body "MyMenopauseRx Appointments Messaging Labs Uploads Medications Community Refer a…" at bounding box center [750, 293] width 1490 height 575
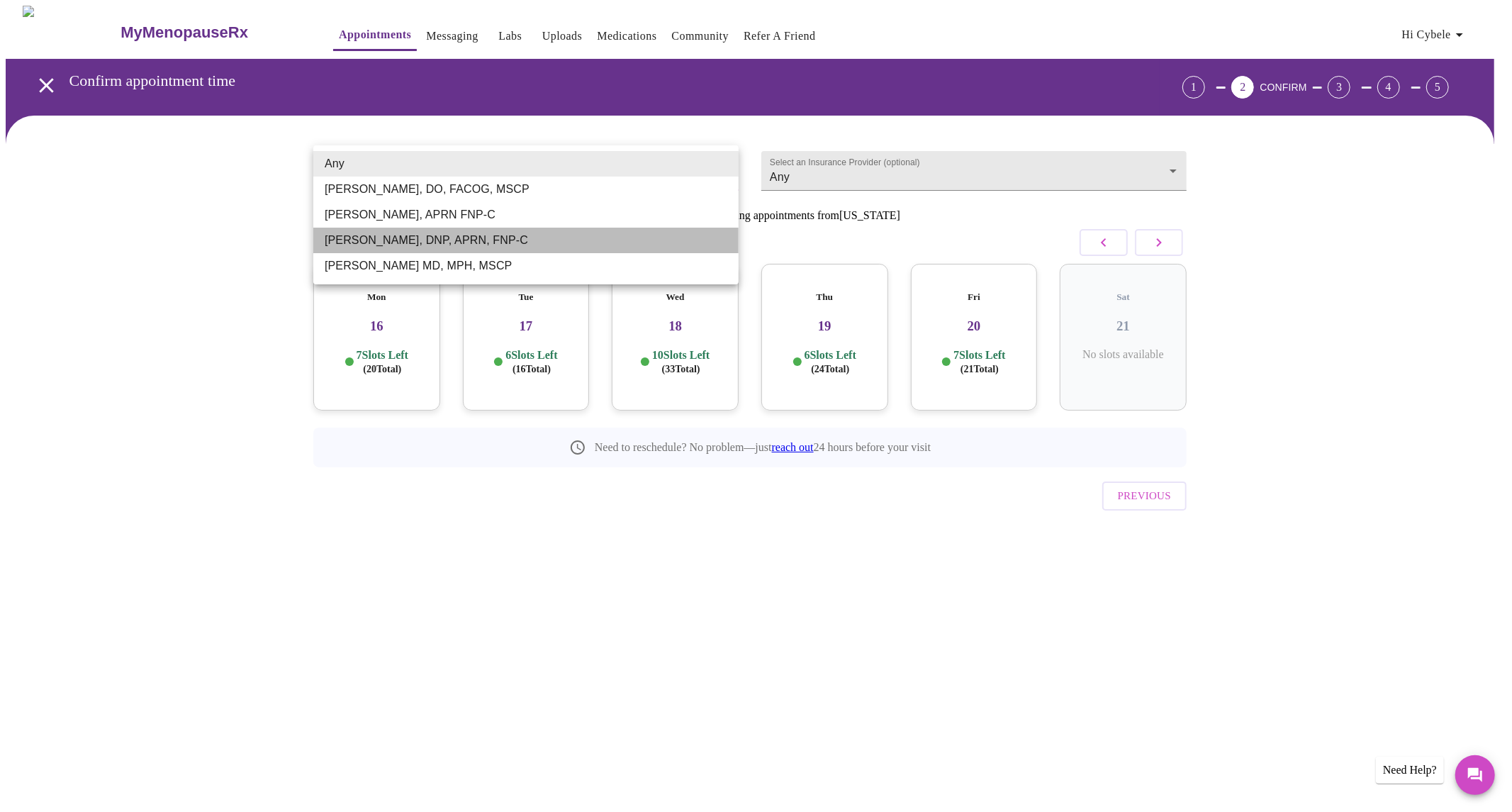
click at [421, 239] on li "[PERSON_NAME], DNP, APRN, FNP-C" at bounding box center [526, 240] width 425 height 25
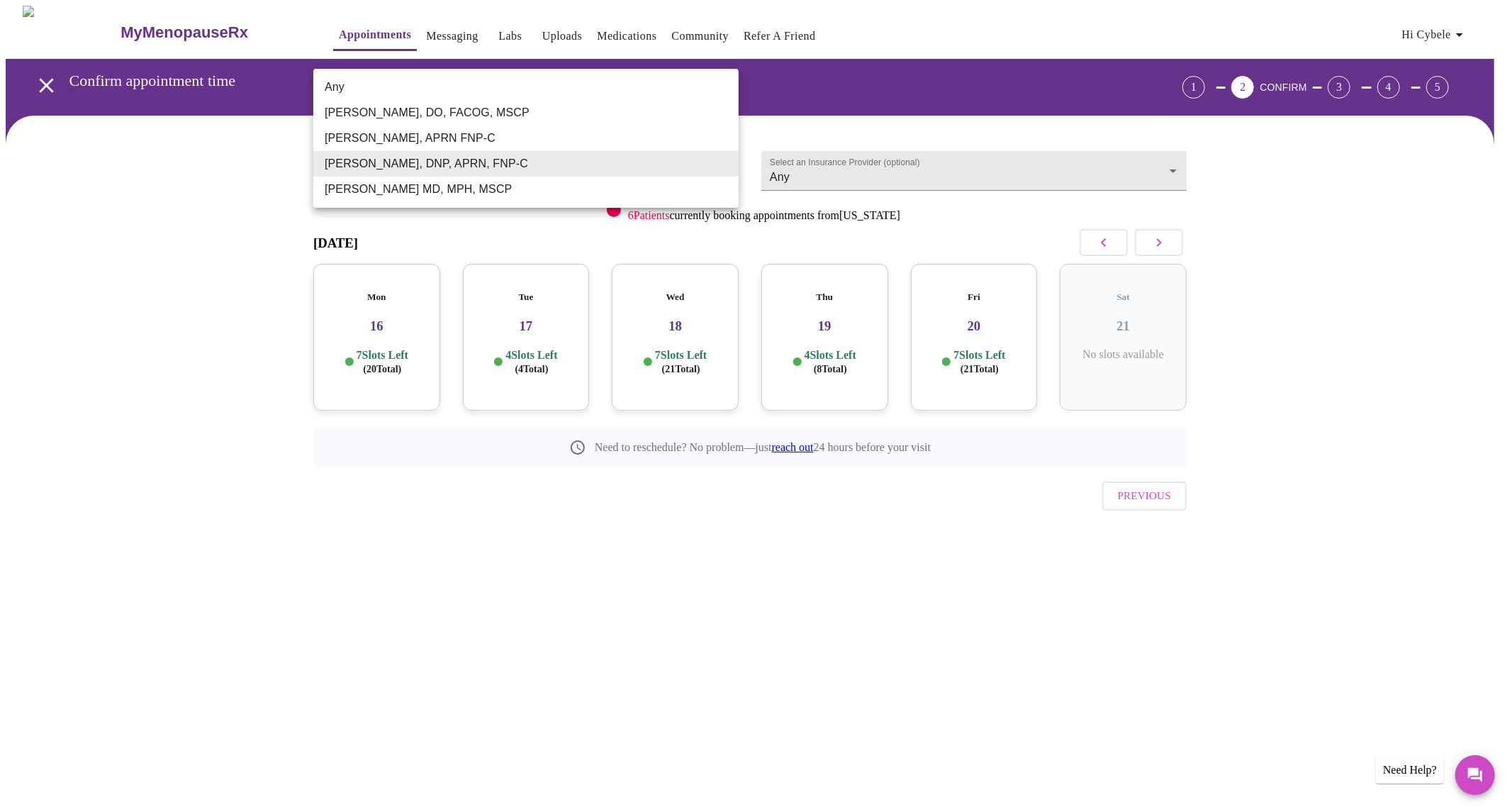
click at [533, 166] on body "MyMenopauseRx Appointments Messaging Labs Uploads Medications Community Refer a…" at bounding box center [756, 293] width 1501 height 575
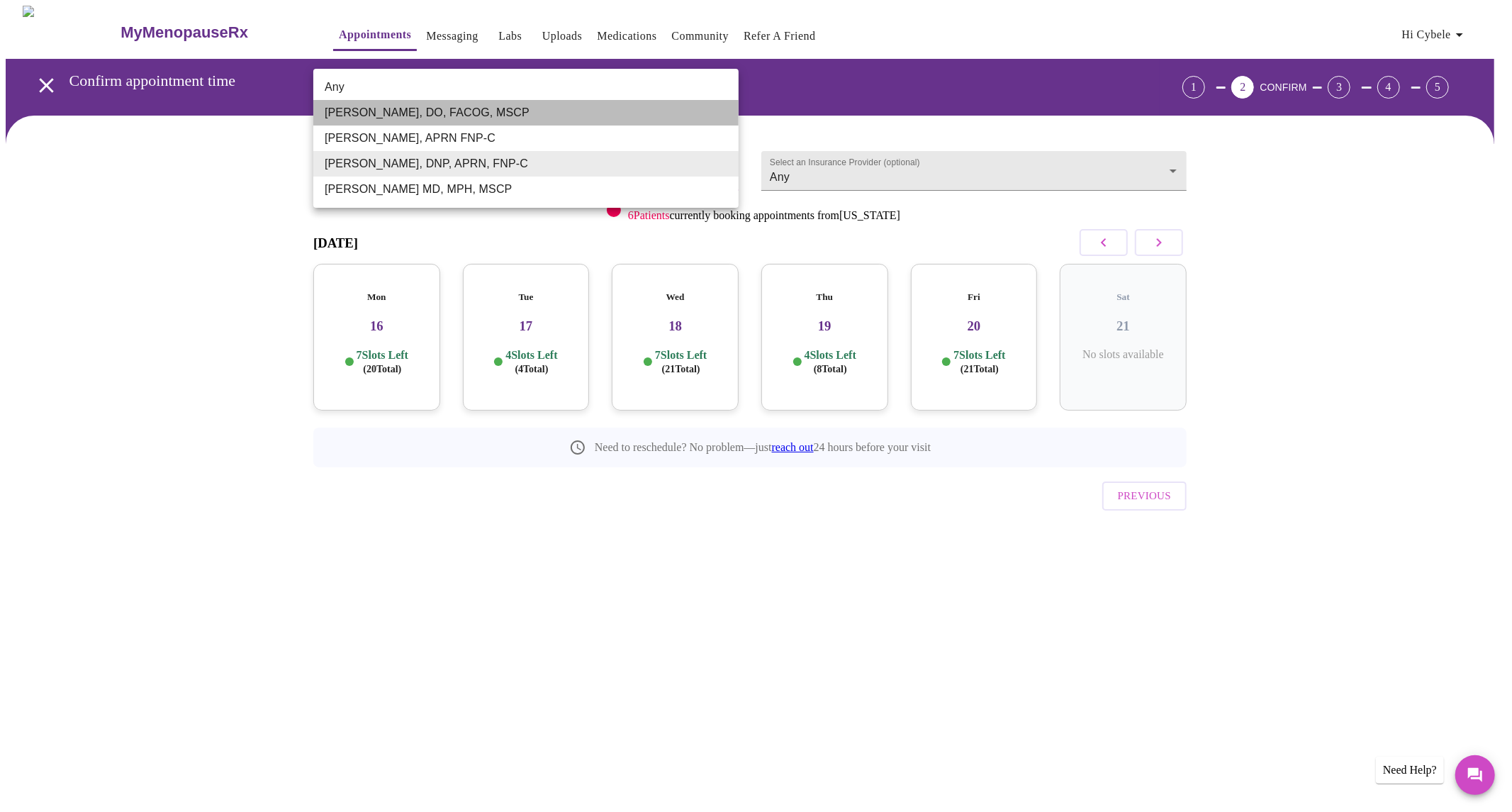
click at [480, 115] on li "[PERSON_NAME], DO, FACOG, MSCP" at bounding box center [526, 113] width 425 height 25
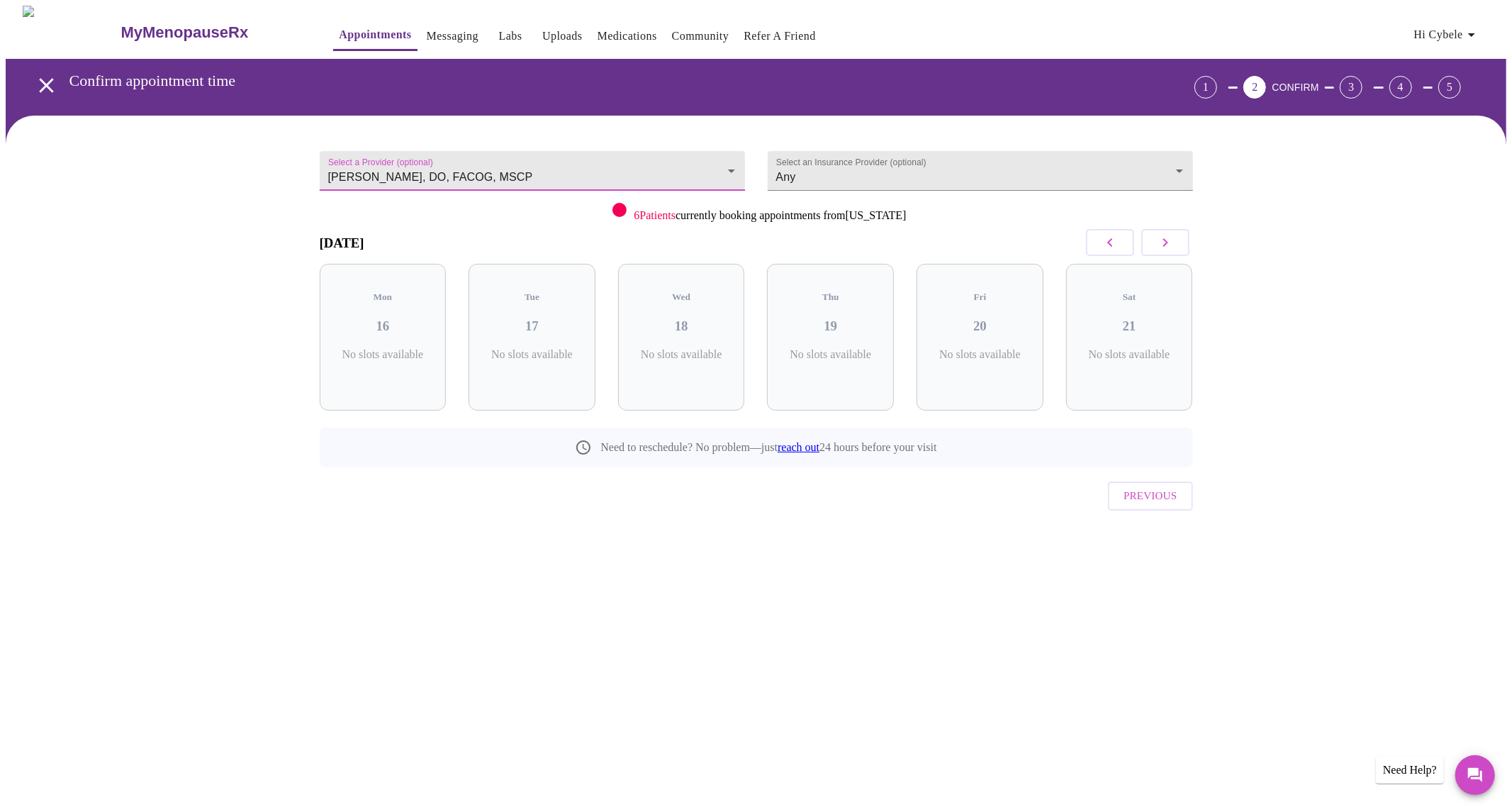
click at [497, 161] on body "MyMenopauseRx Appointments Messaging Labs Uploads Medications Community Refer a…" at bounding box center [756, 293] width 1501 height 575
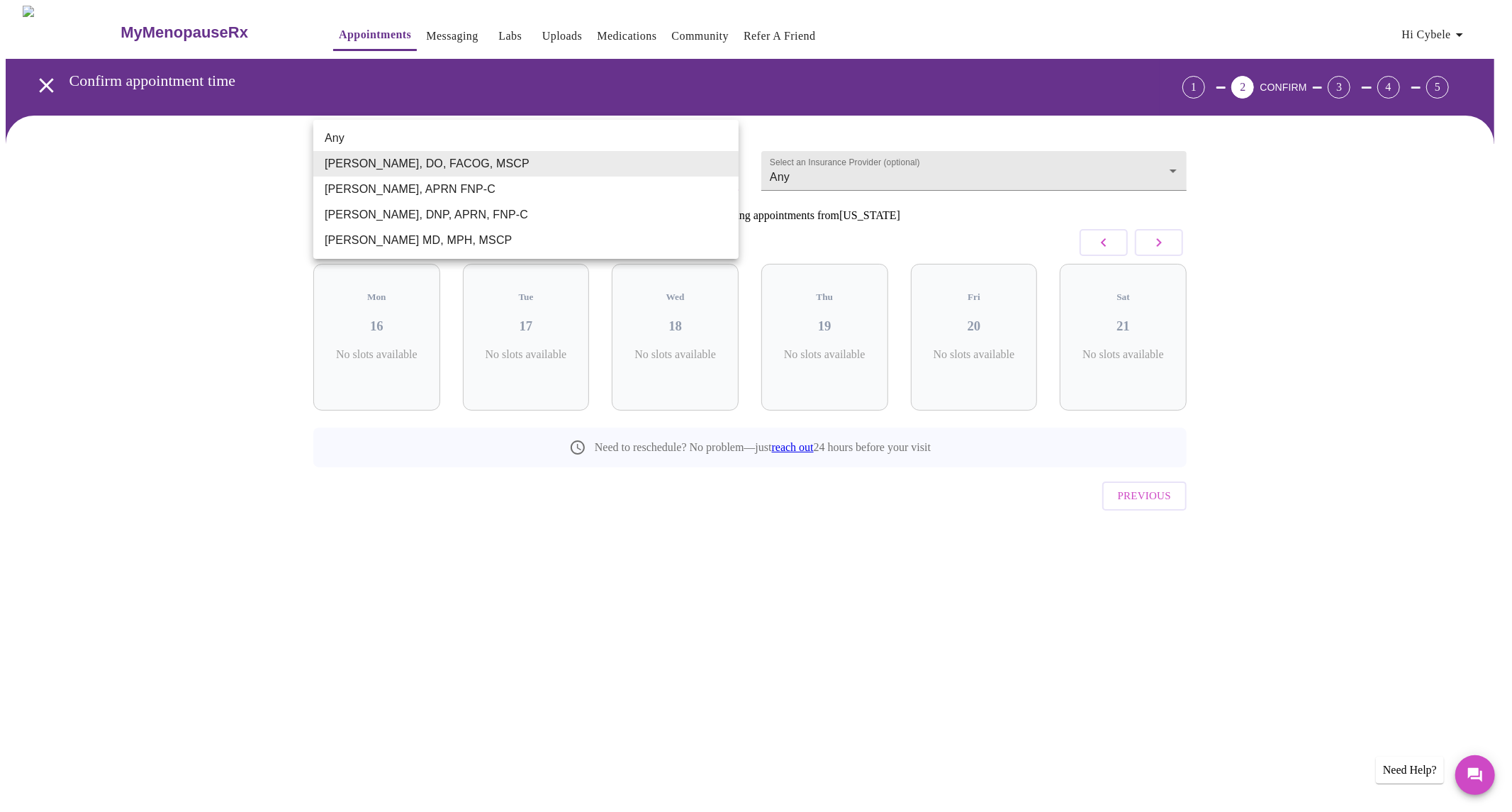
click at [466, 183] on li "[PERSON_NAME], APRN FNP-C" at bounding box center [526, 189] width 425 height 25
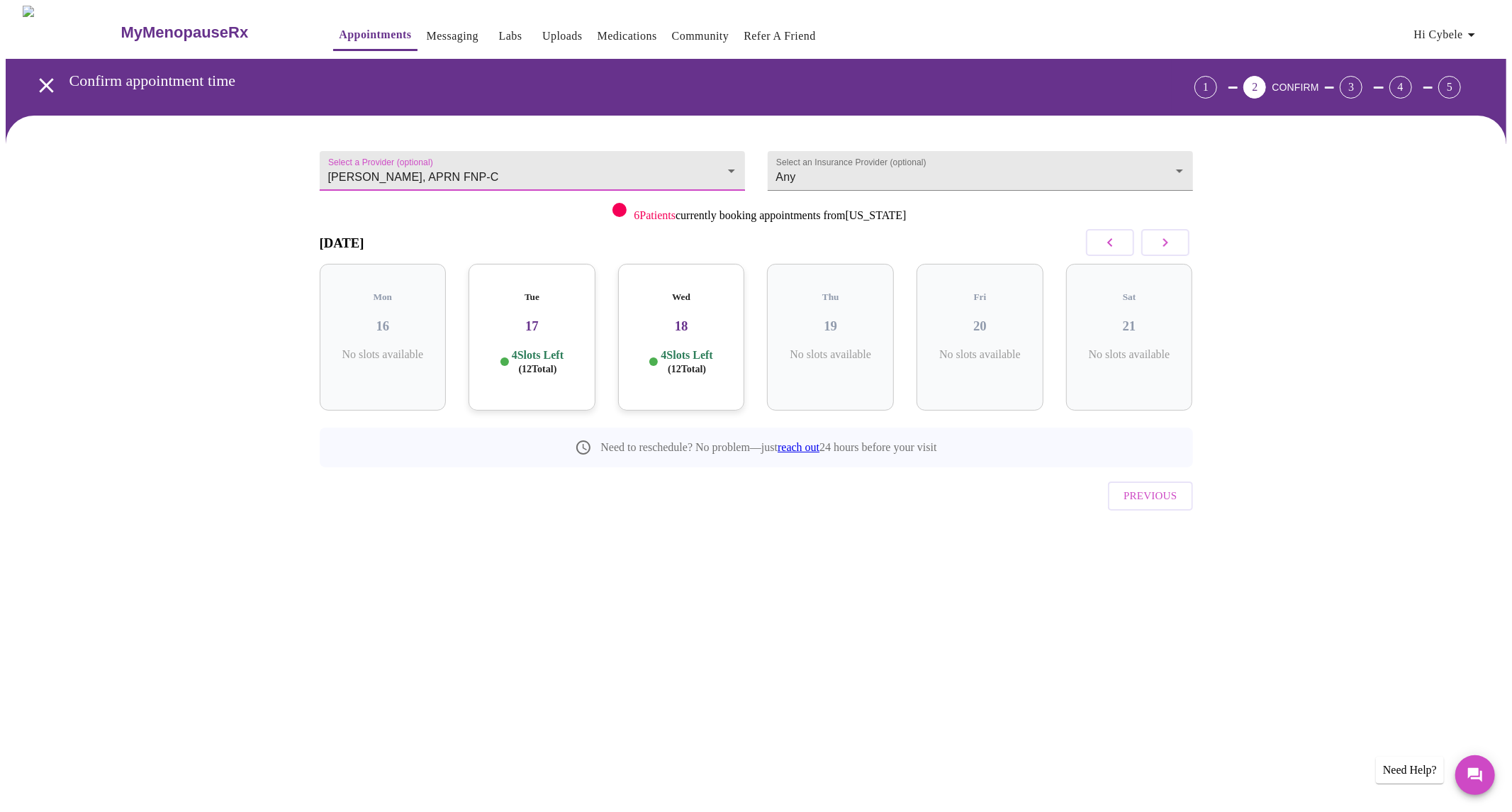
click at [529, 171] on body "MyMenopauseRx Appointments Messaging Labs Uploads Medications Community Refer a…" at bounding box center [756, 293] width 1501 height 575
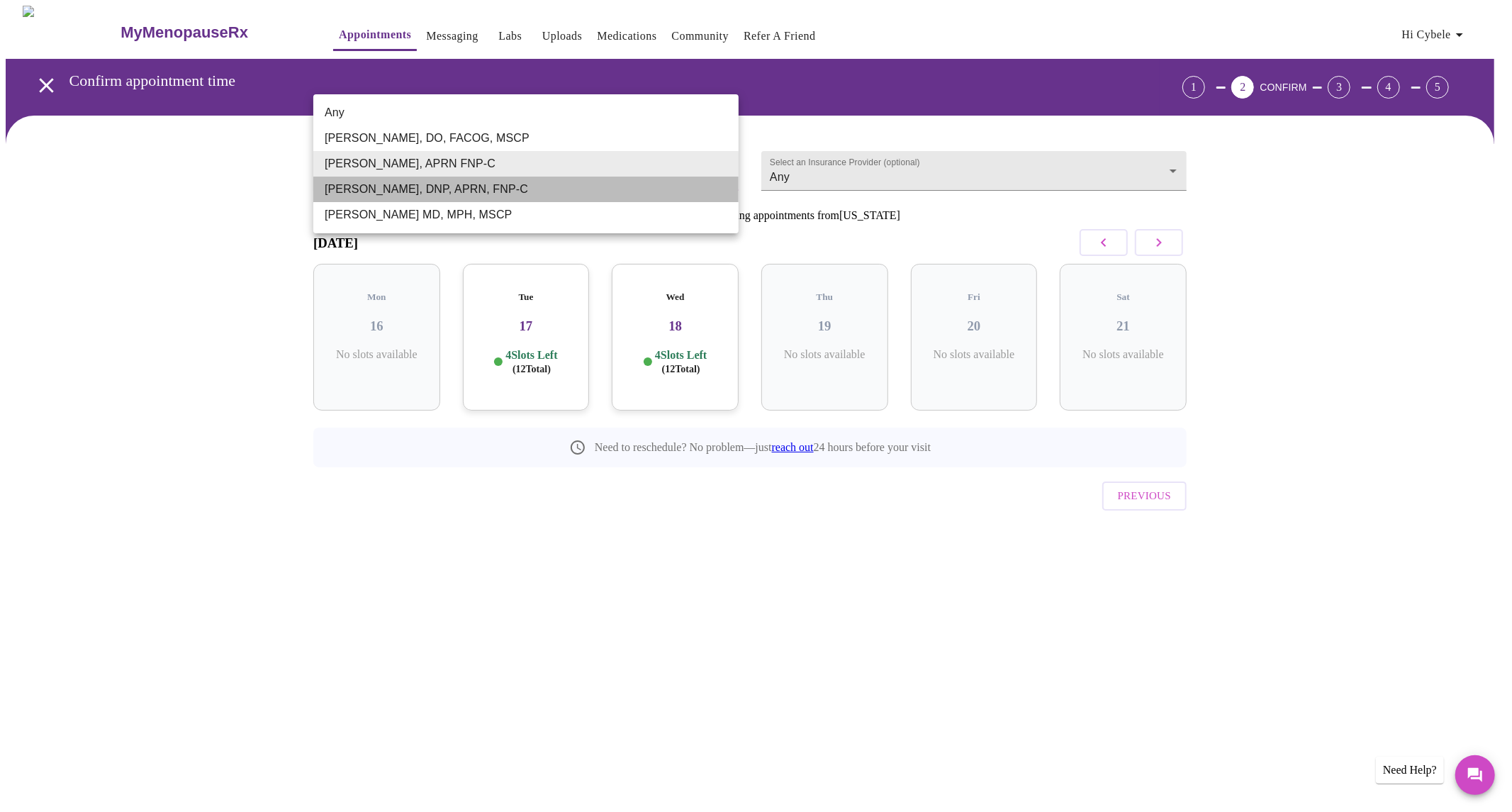
click at [498, 189] on li "[PERSON_NAME], DNP, APRN, FNP-C" at bounding box center [526, 189] width 425 height 25
type input "[PERSON_NAME], DNP, APRN, FNP-C"
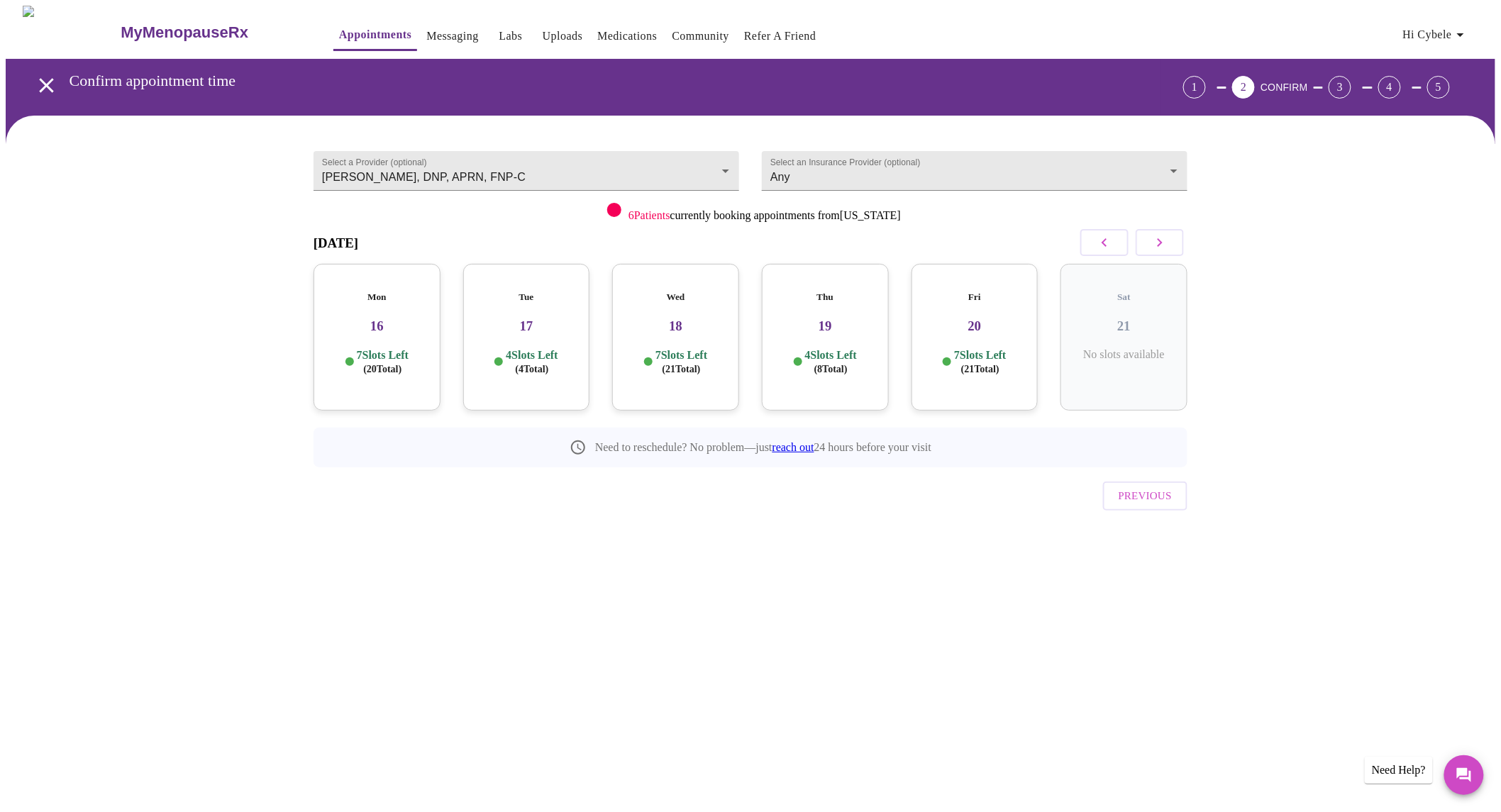
click at [661, 348] on p "7 Slots Left ( 21 Total)" at bounding box center [681, 361] width 52 height 27
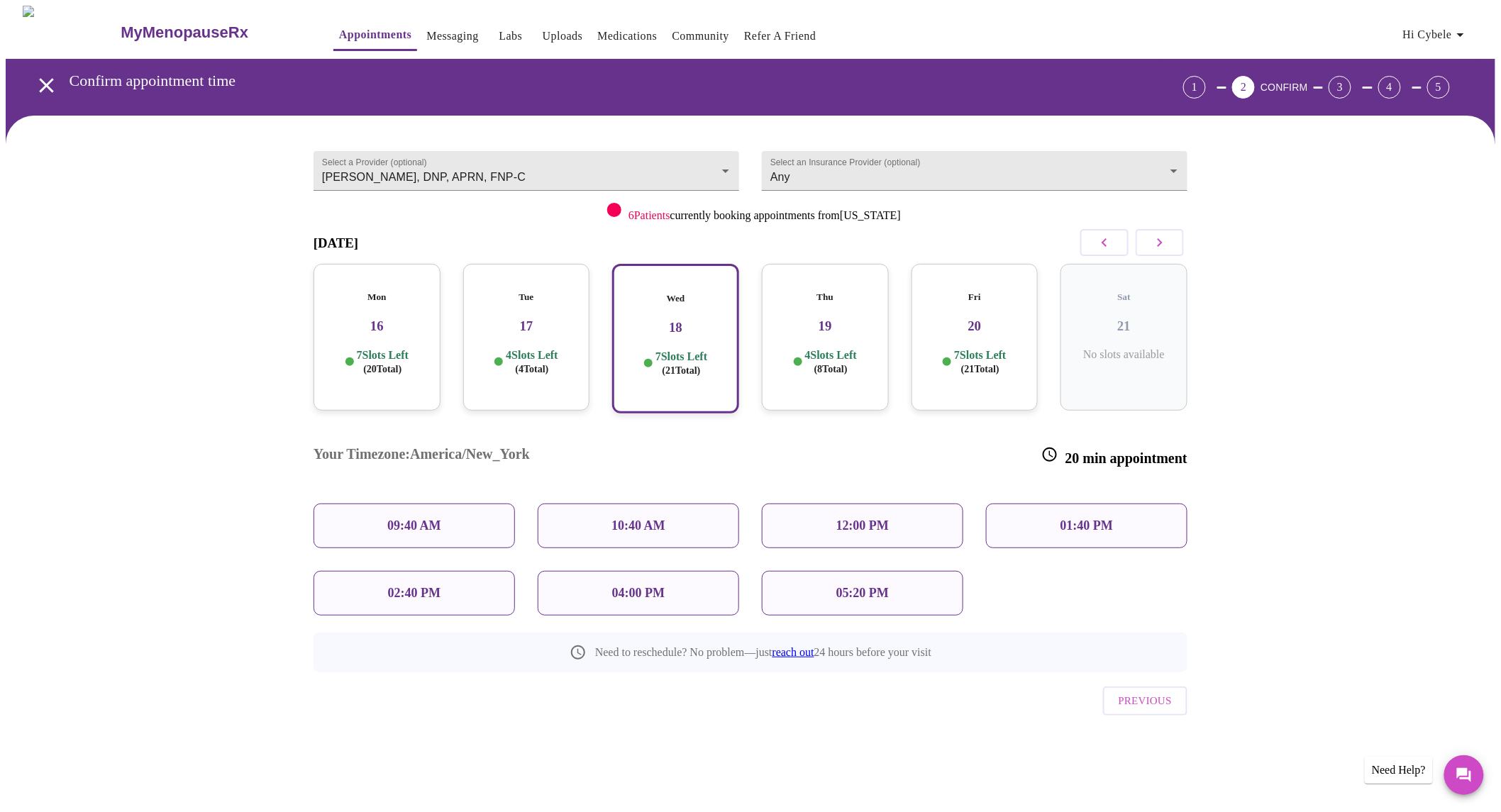
click at [439, 518] on p "09:40 AM" at bounding box center [413, 526] width 54 height 15
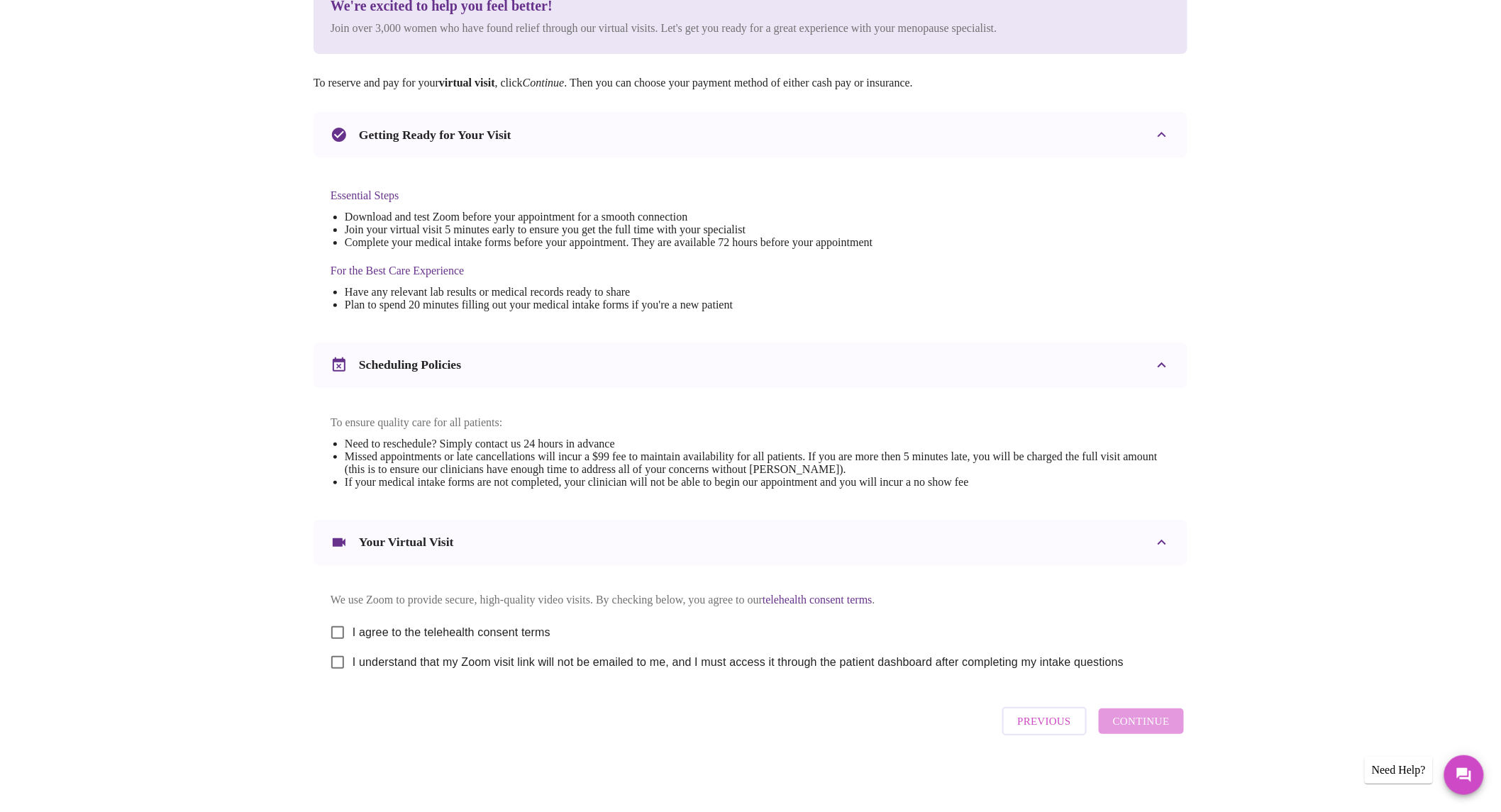
scroll to position [214, 0]
click at [341, 629] on input "I agree to the telehealth consent terms" at bounding box center [338, 633] width 30 height 30
checkbox input "true"
click at [334, 663] on input "I understand that my Zoom visit link will not be emailed to me, and I must acce…" at bounding box center [338, 663] width 30 height 30
checkbox input "true"
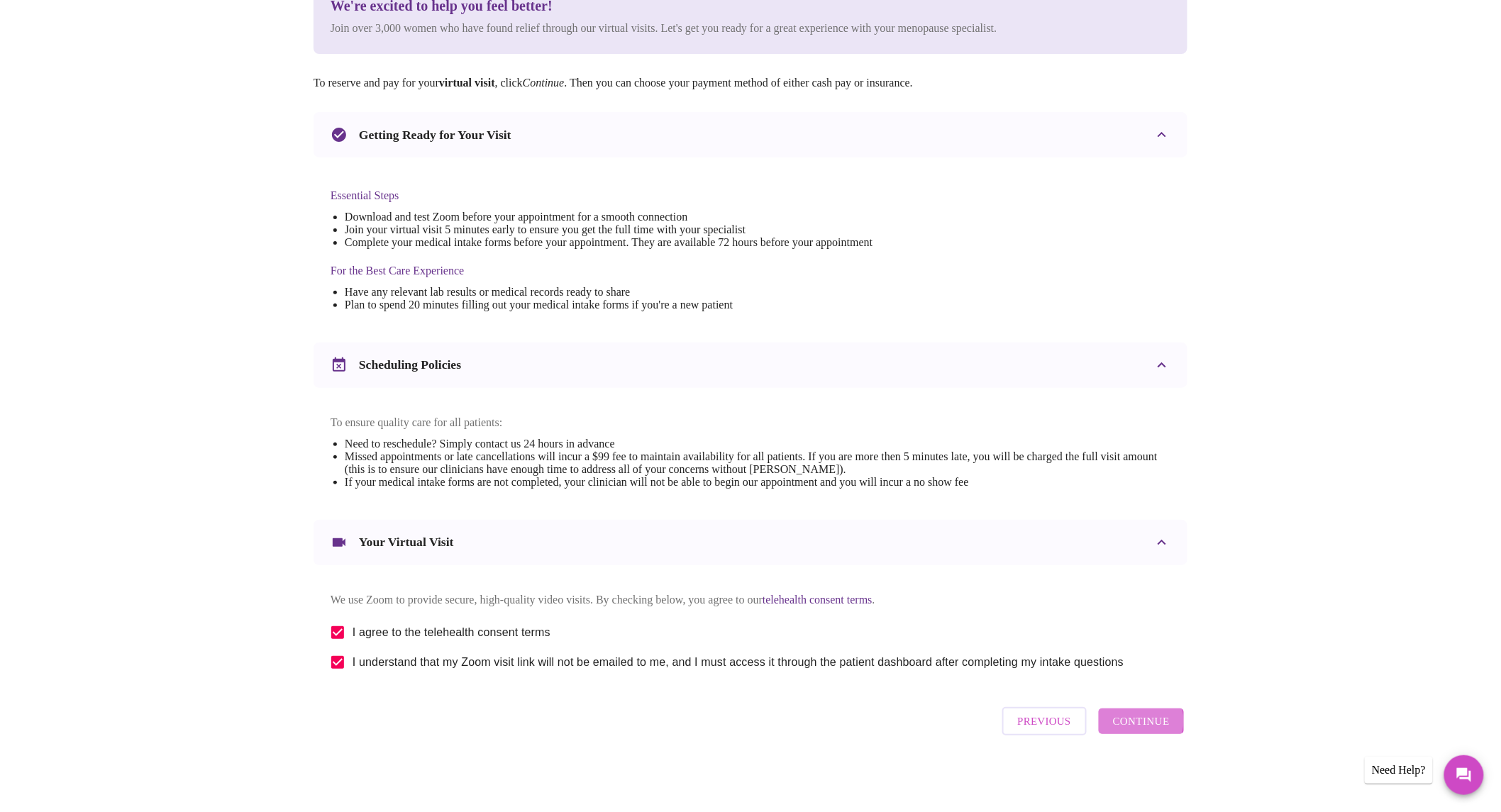
click at [1139, 728] on span "Continue" at bounding box center [1141, 722] width 56 height 19
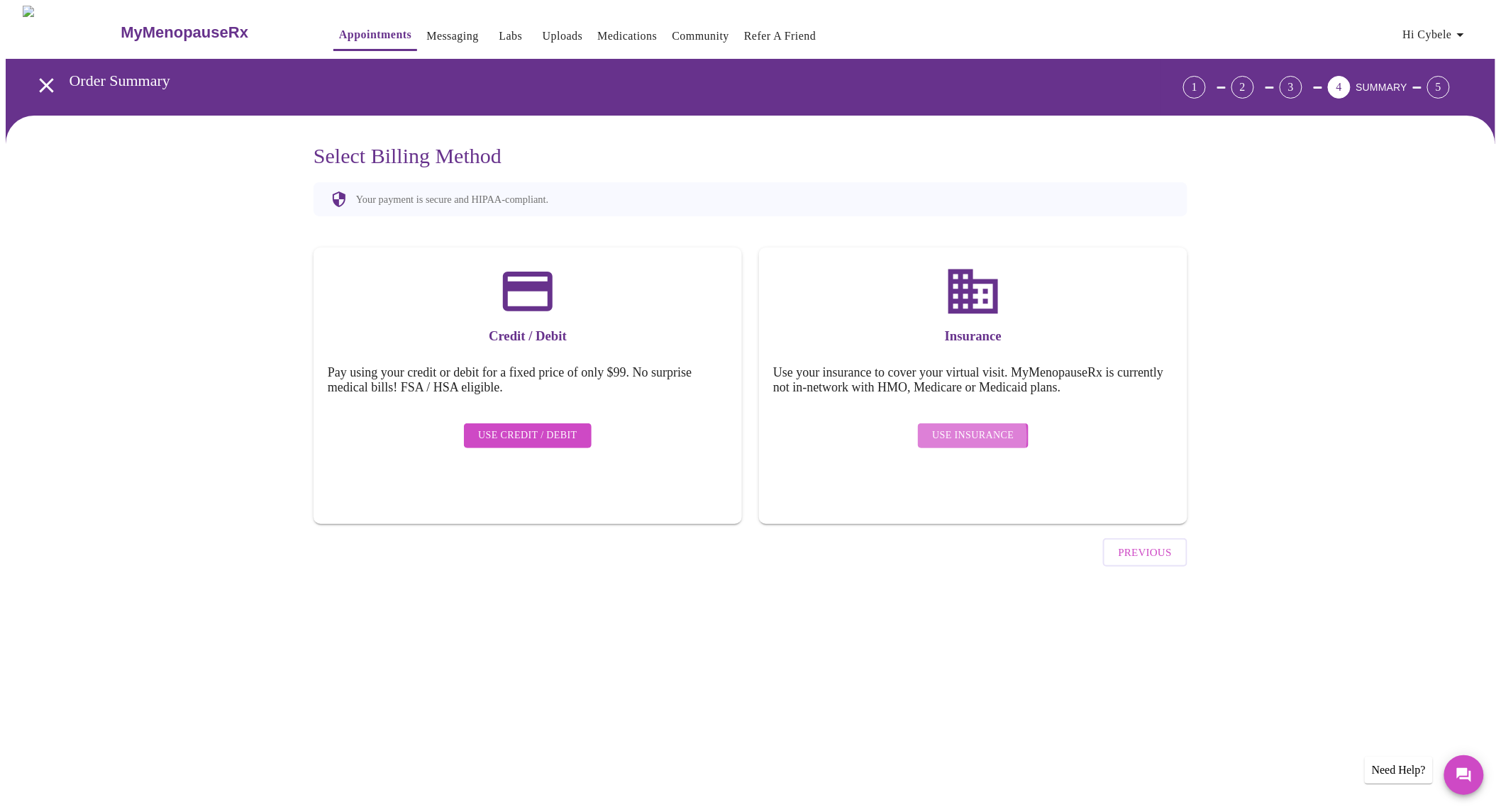
click at [945, 427] on span "Use Insurance" at bounding box center [973, 436] width 82 height 18
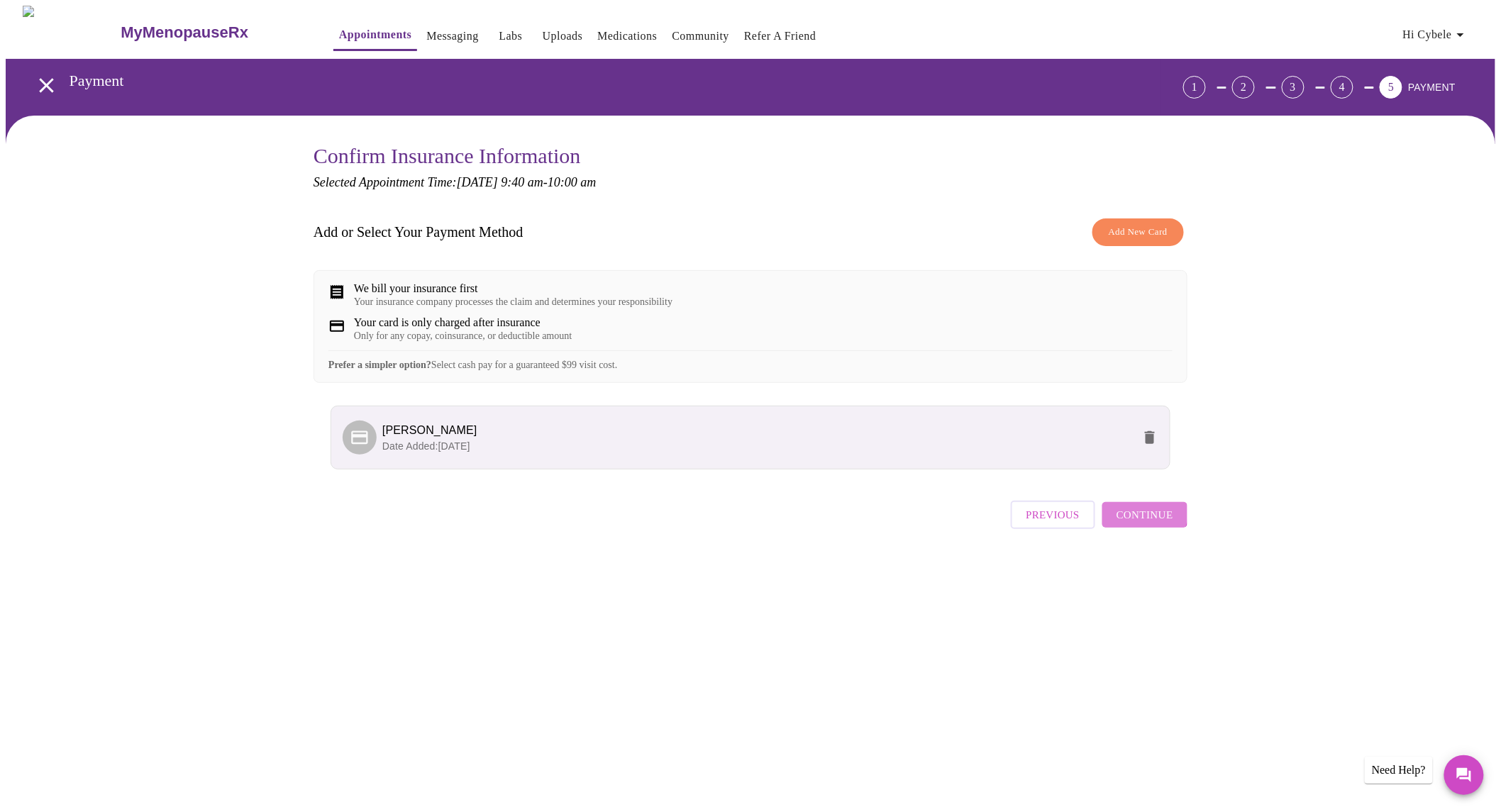
click at [1143, 524] on span "Continue" at bounding box center [1144, 515] width 56 height 19
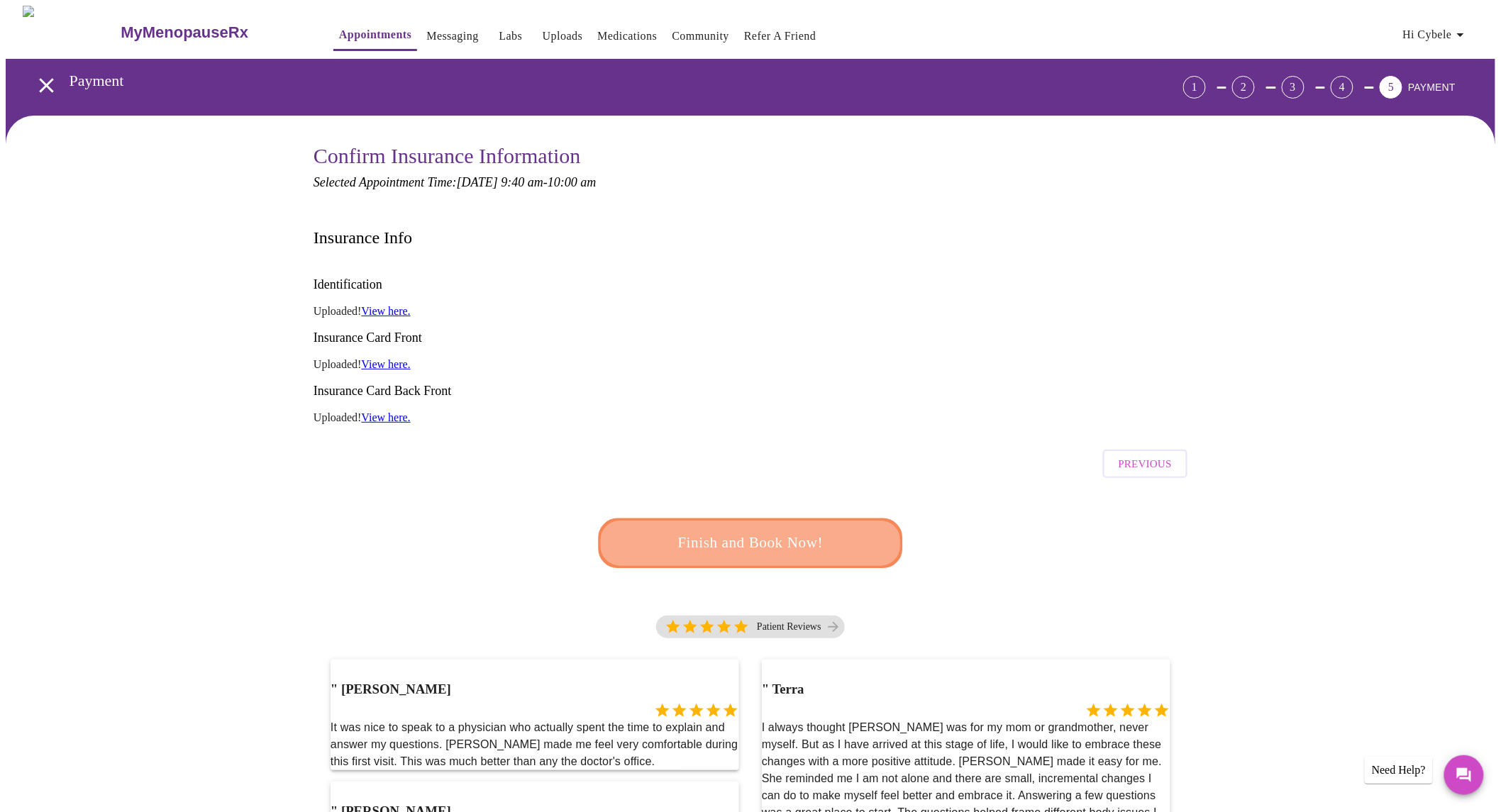
click at [749, 529] on span "Finish and Book Now!" at bounding box center [749, 543] width 266 height 26
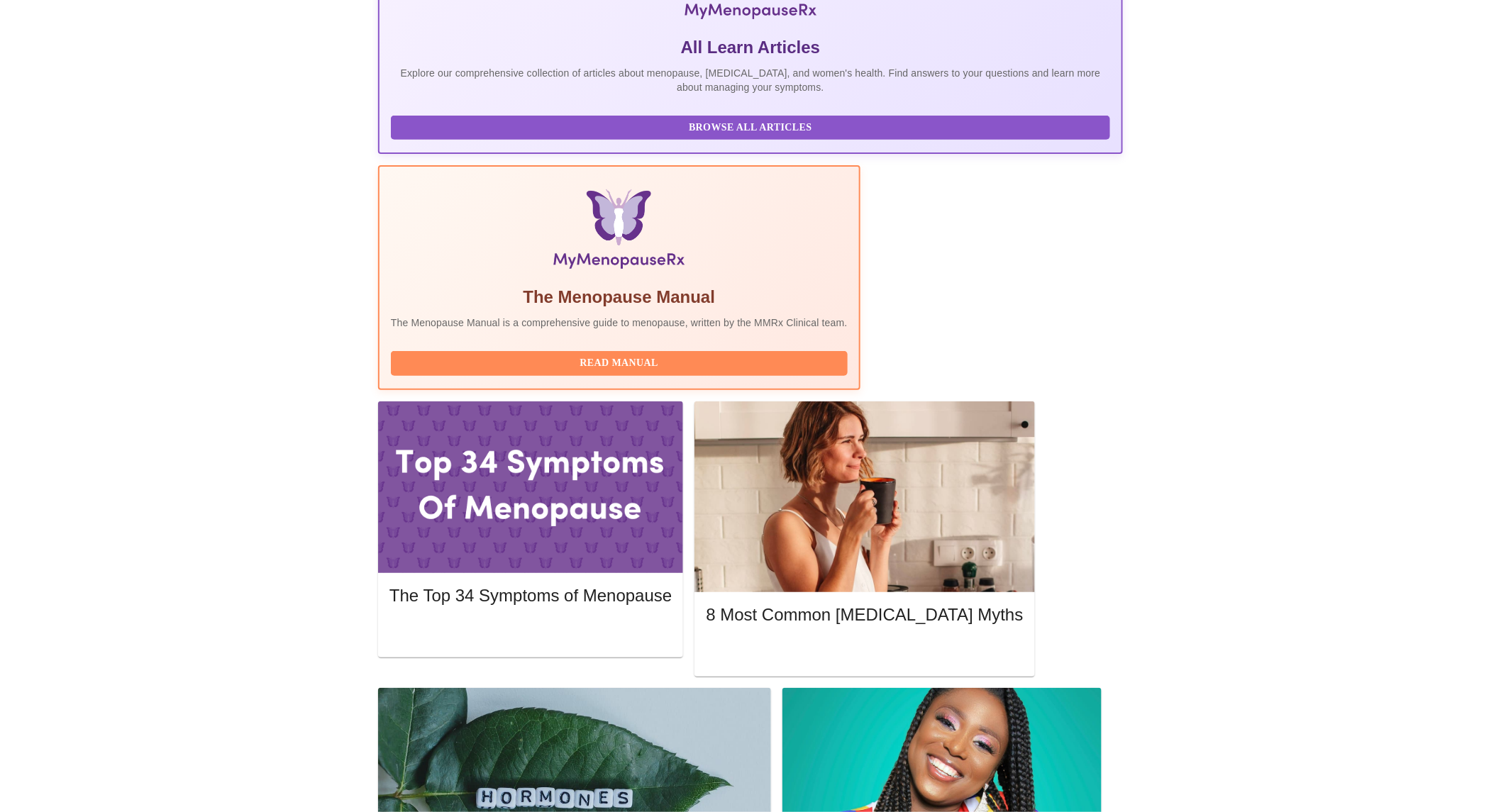
scroll to position [314, 0]
